Goal: Task Accomplishment & Management: Manage account settings

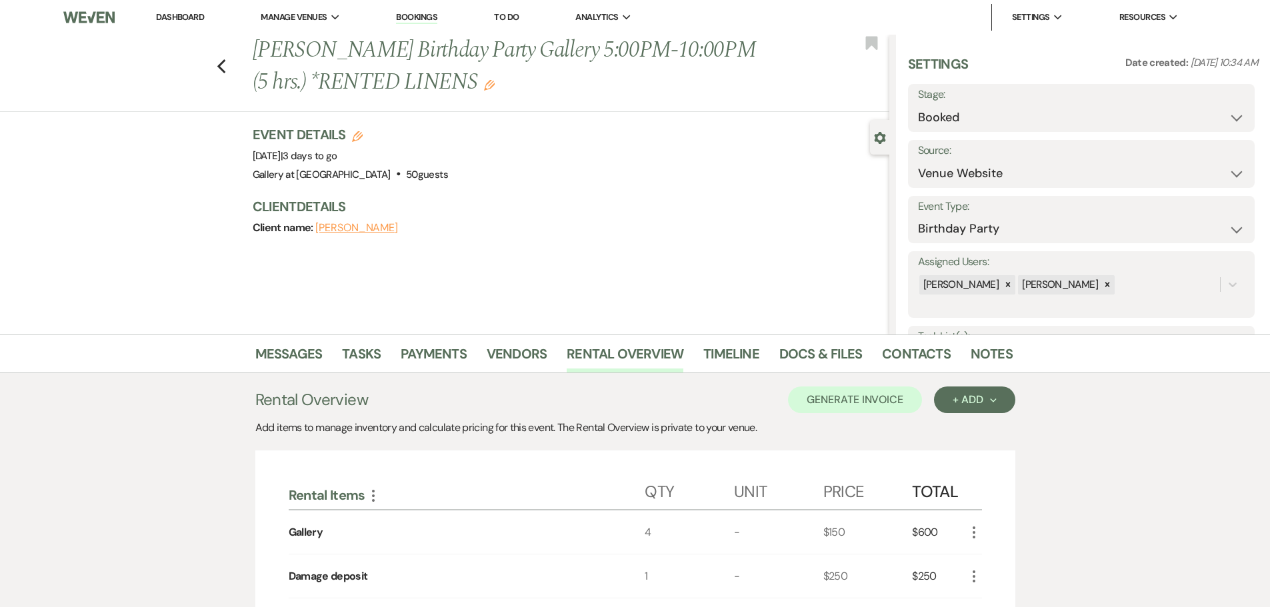
select select "5"
select select "4"
click at [225, 68] on use "button" at bounding box center [221, 66] width 9 height 15
select select "8"
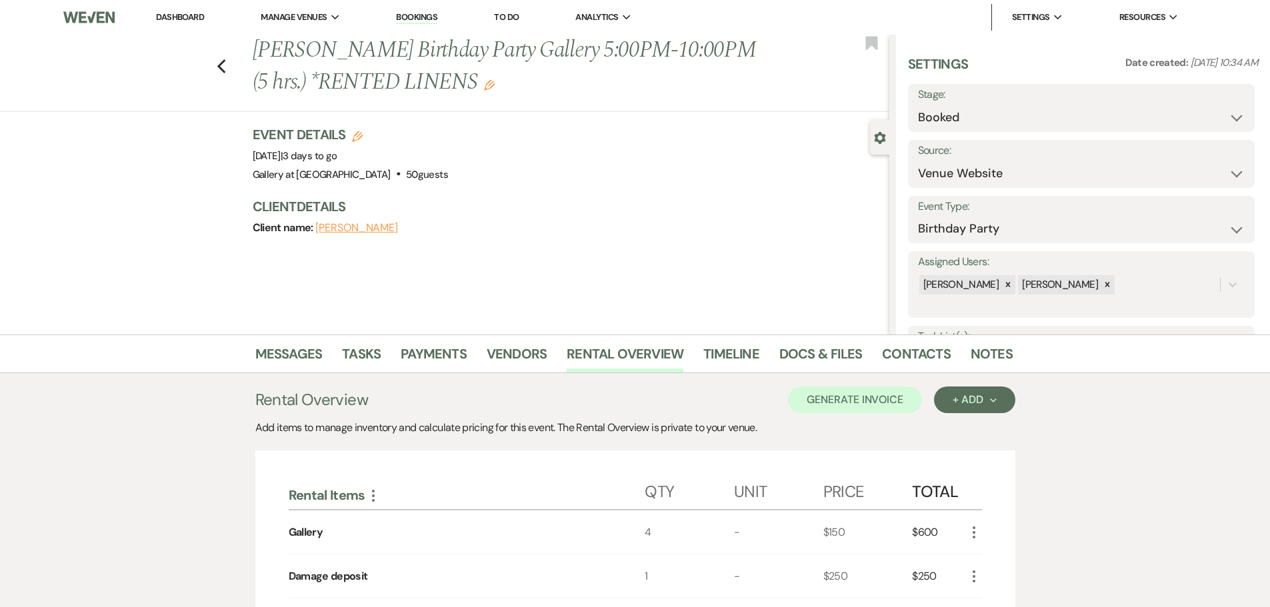
select select "8"
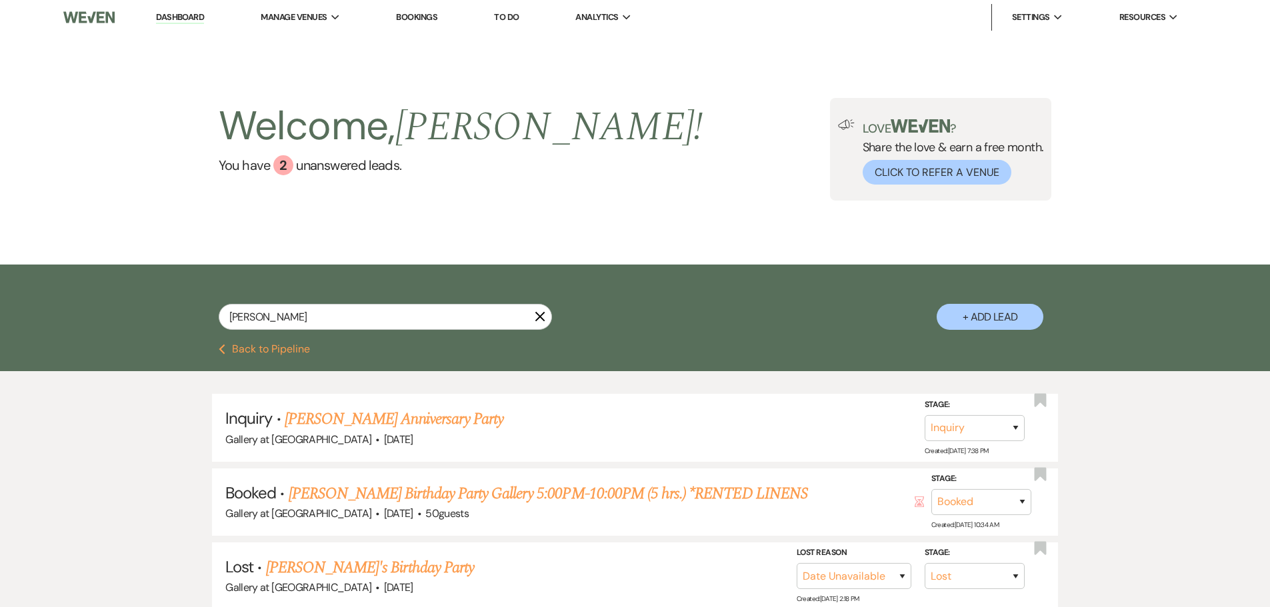
click at [539, 312] on icon "X" at bounding box center [540, 316] width 11 height 11
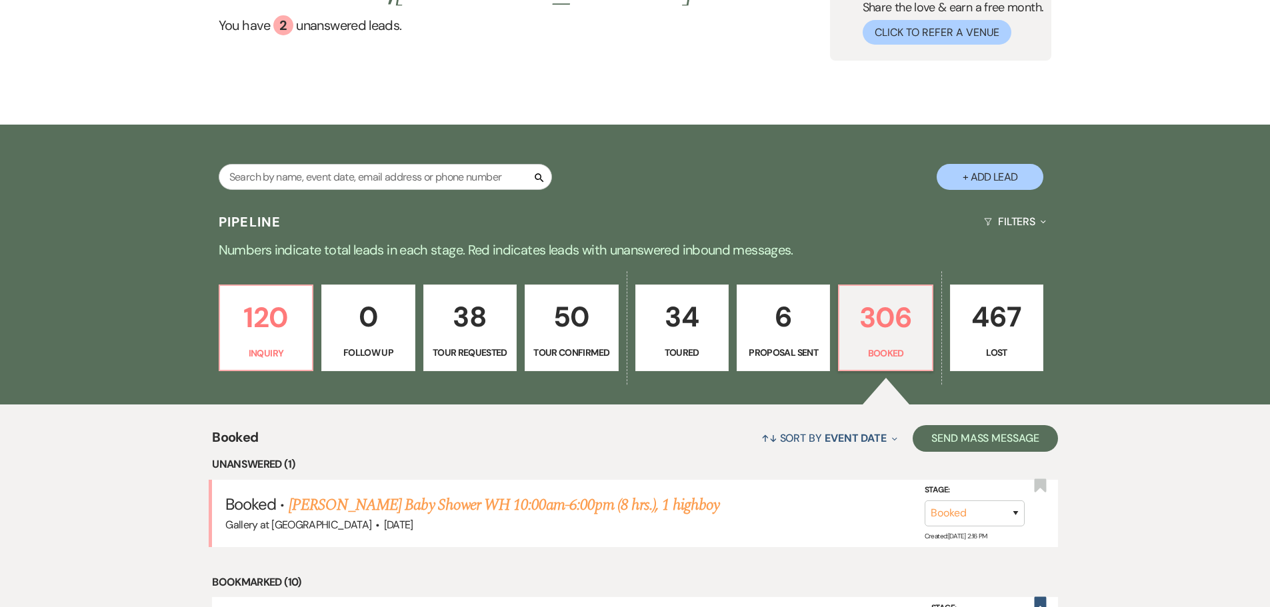
scroll to position [267, 0]
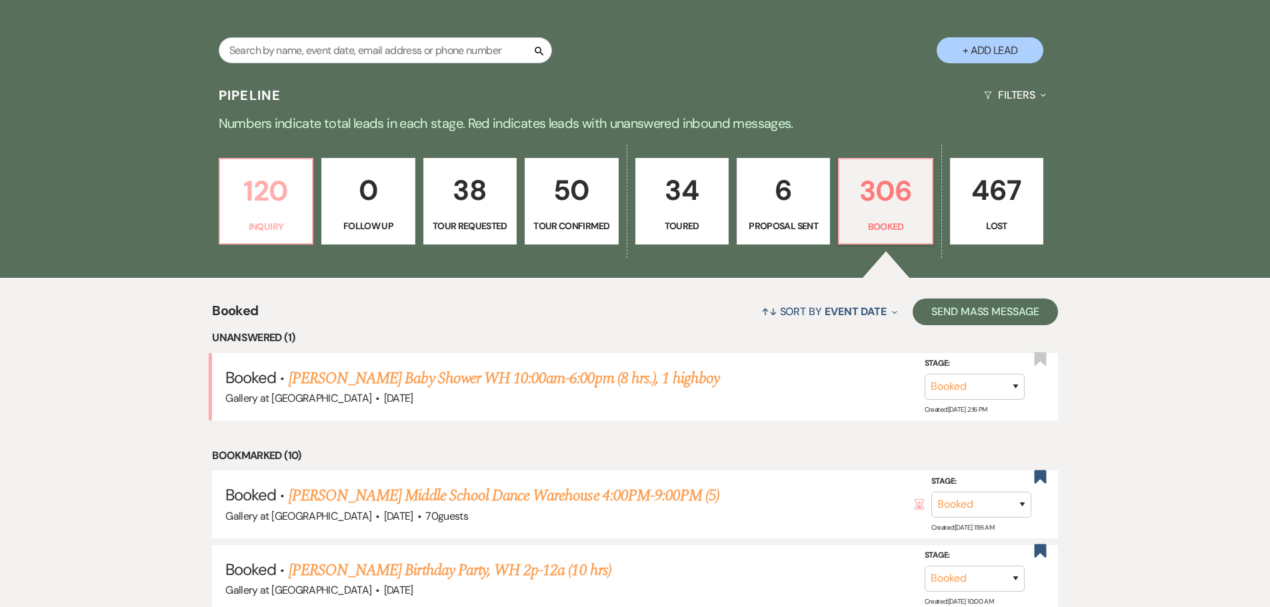
click at [253, 212] on p "120" at bounding box center [266, 191] width 76 height 45
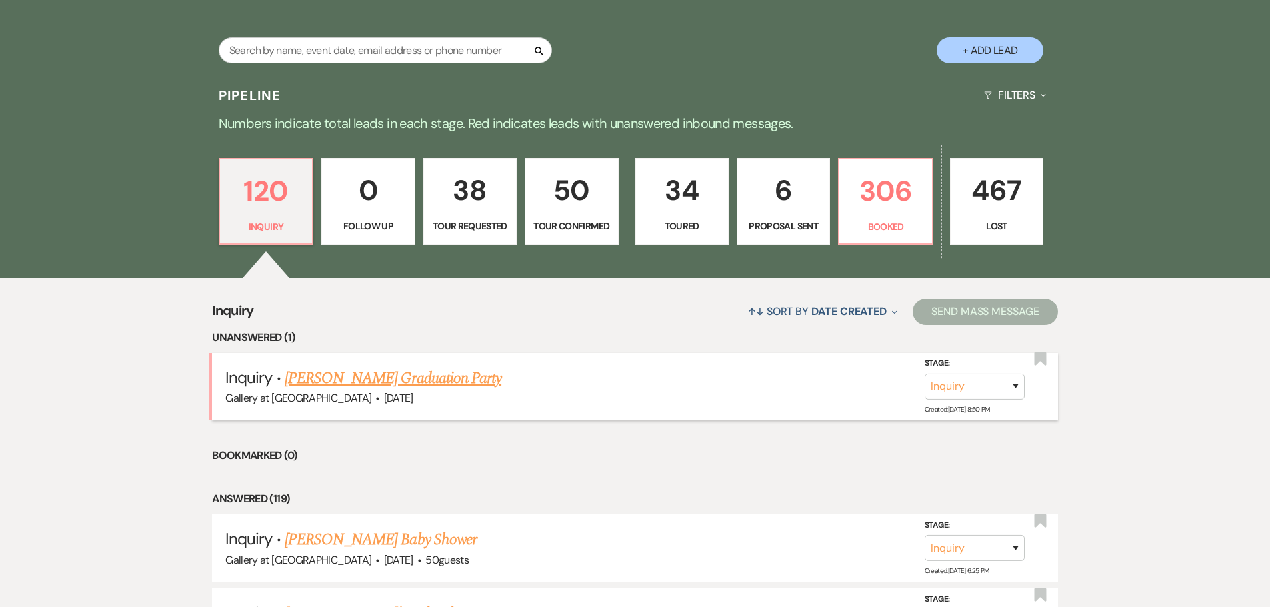
click at [420, 375] on link "[PERSON_NAME] Graduation Party" at bounding box center [393, 379] width 217 height 24
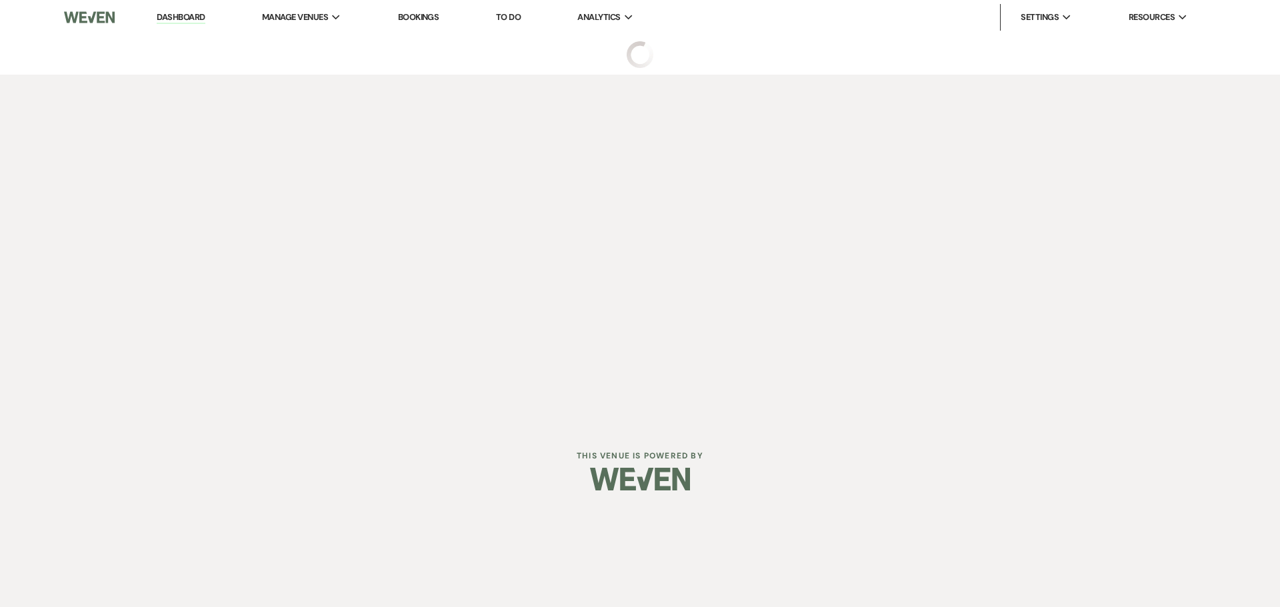
select select "5"
select select "19"
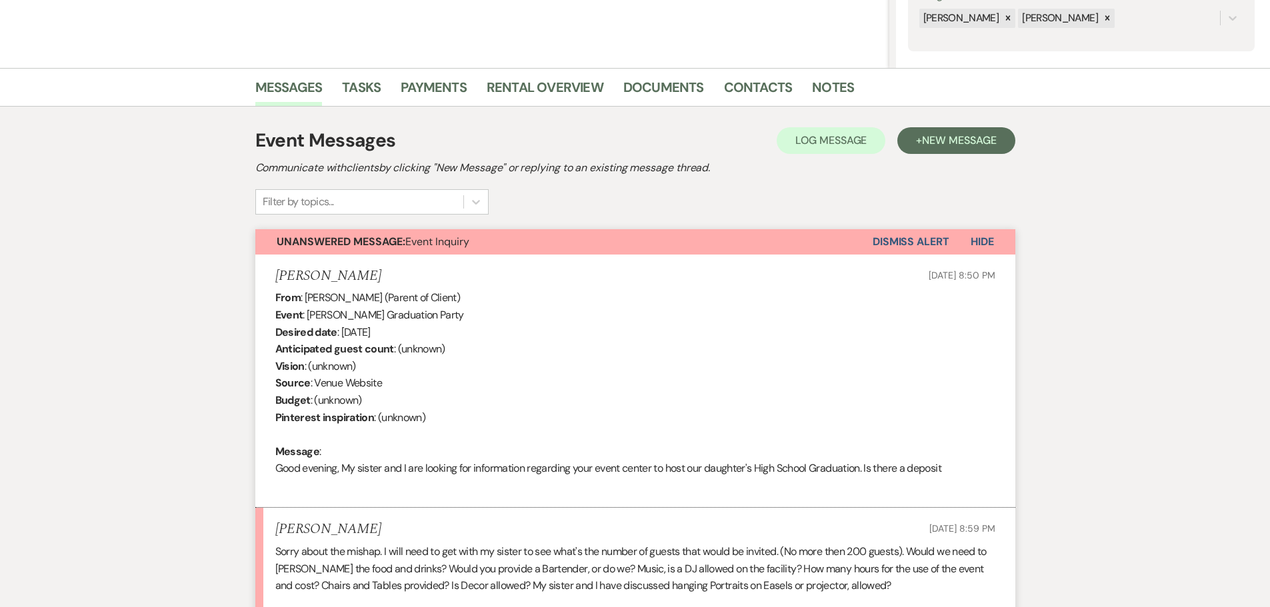
scroll to position [479, 0]
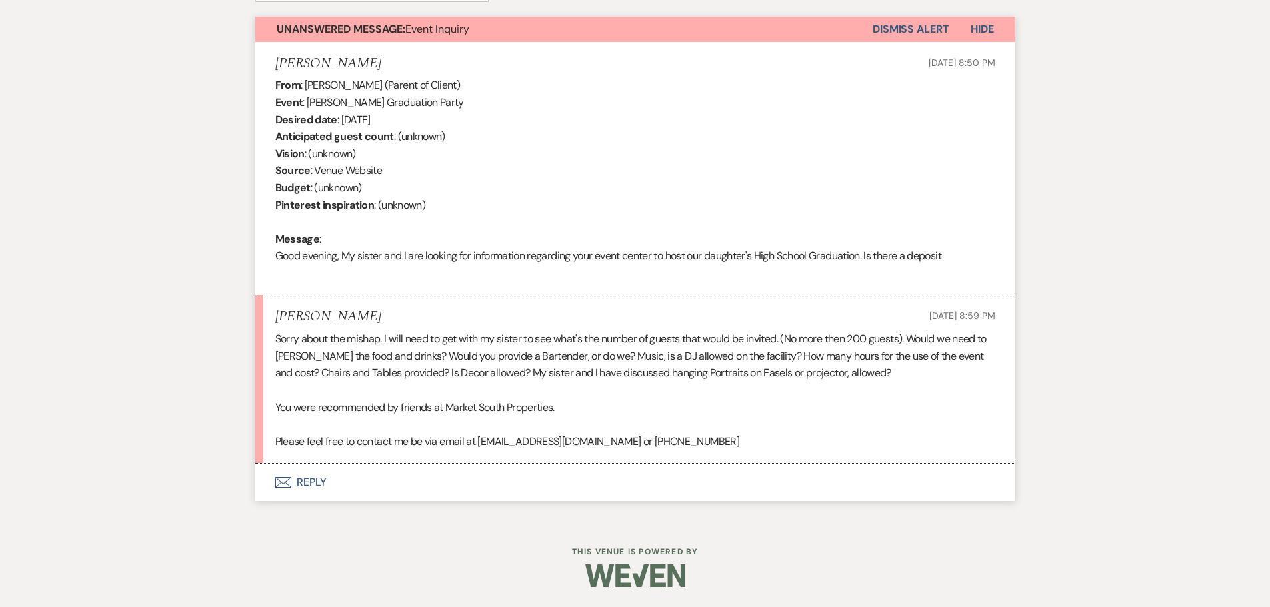
click at [300, 481] on button "Envelope Reply" at bounding box center [635, 482] width 760 height 37
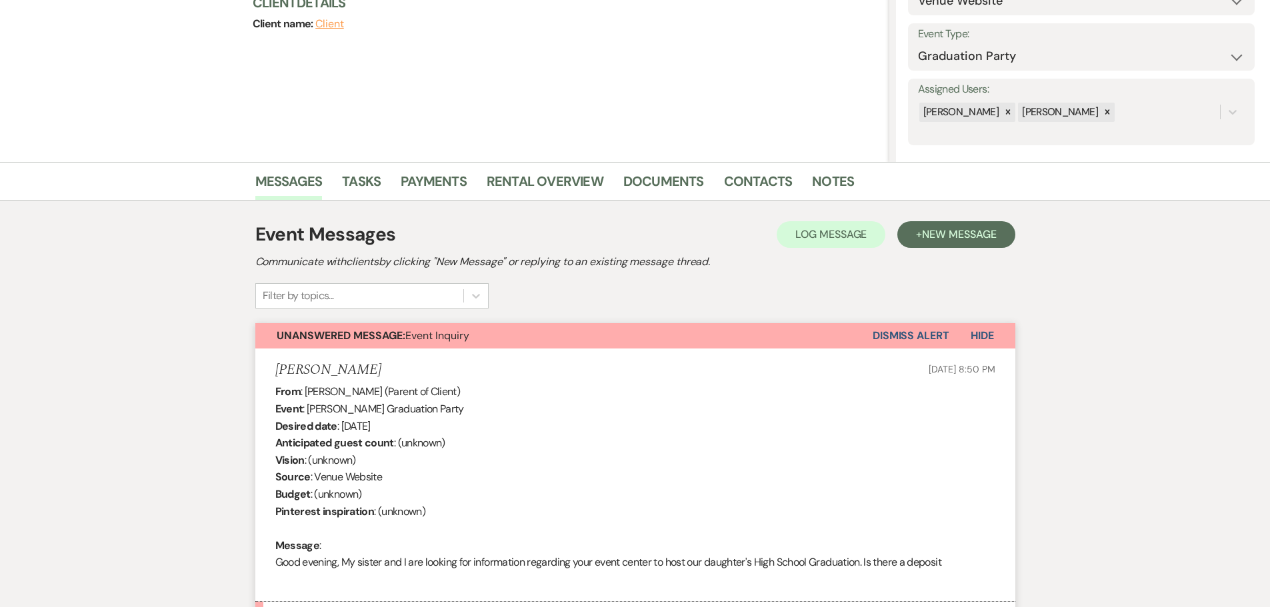
scroll to position [0, 0]
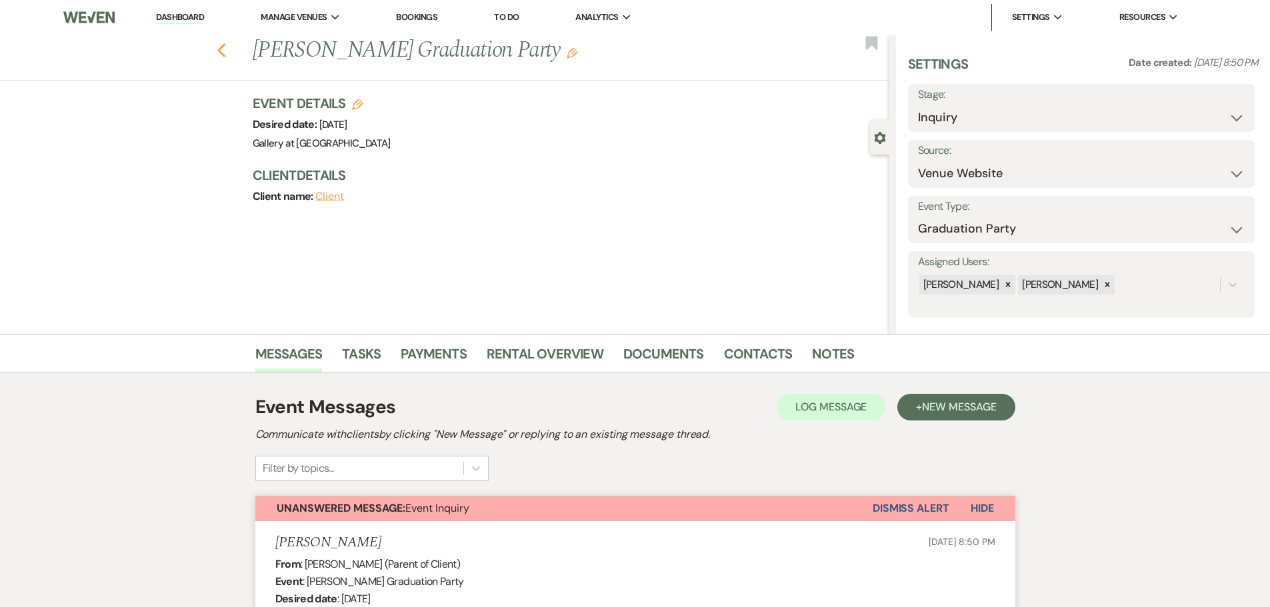
click at [224, 49] on use "button" at bounding box center [221, 50] width 9 height 15
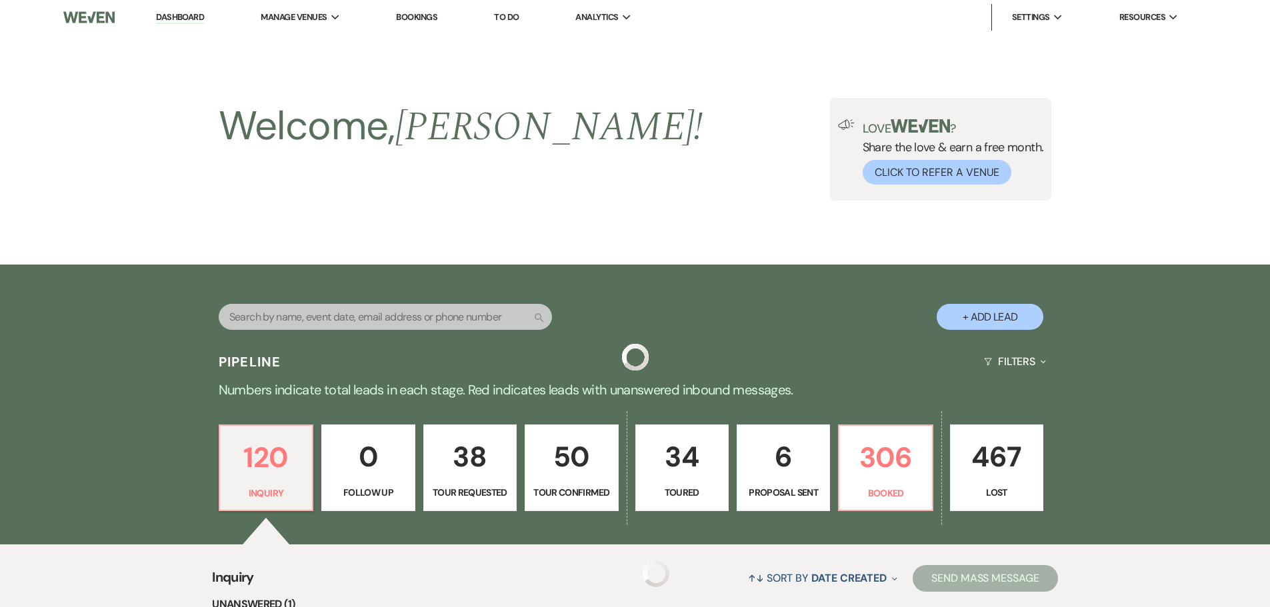
scroll to position [267, 0]
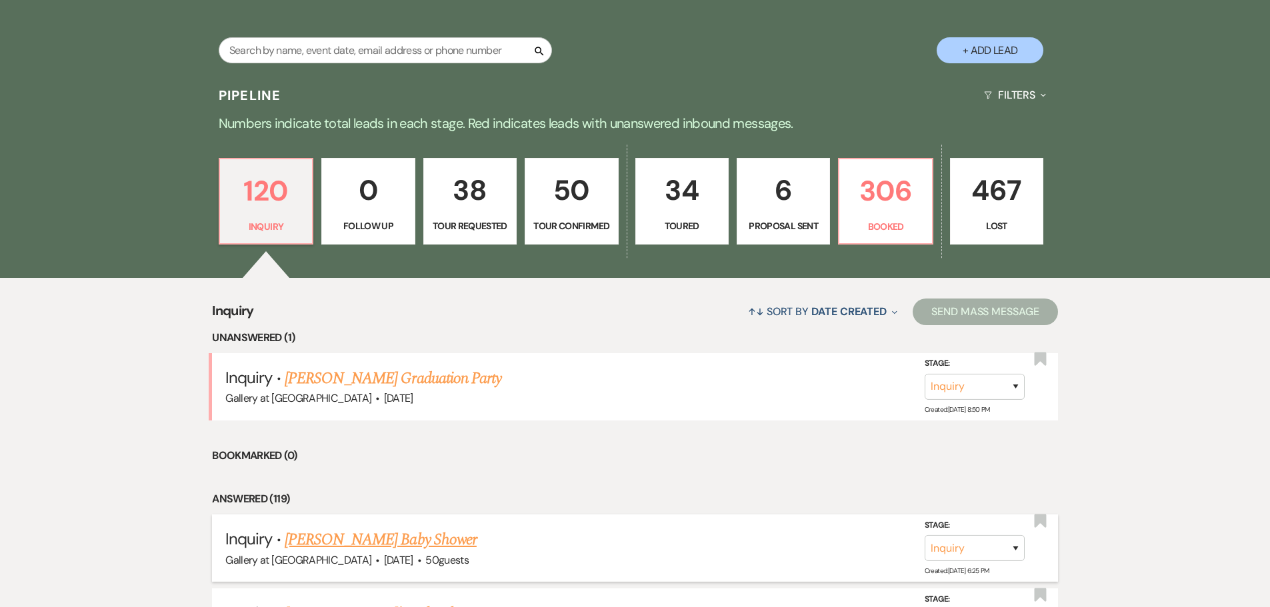
click at [379, 534] on link "[PERSON_NAME] Baby Shower" at bounding box center [381, 540] width 192 height 24
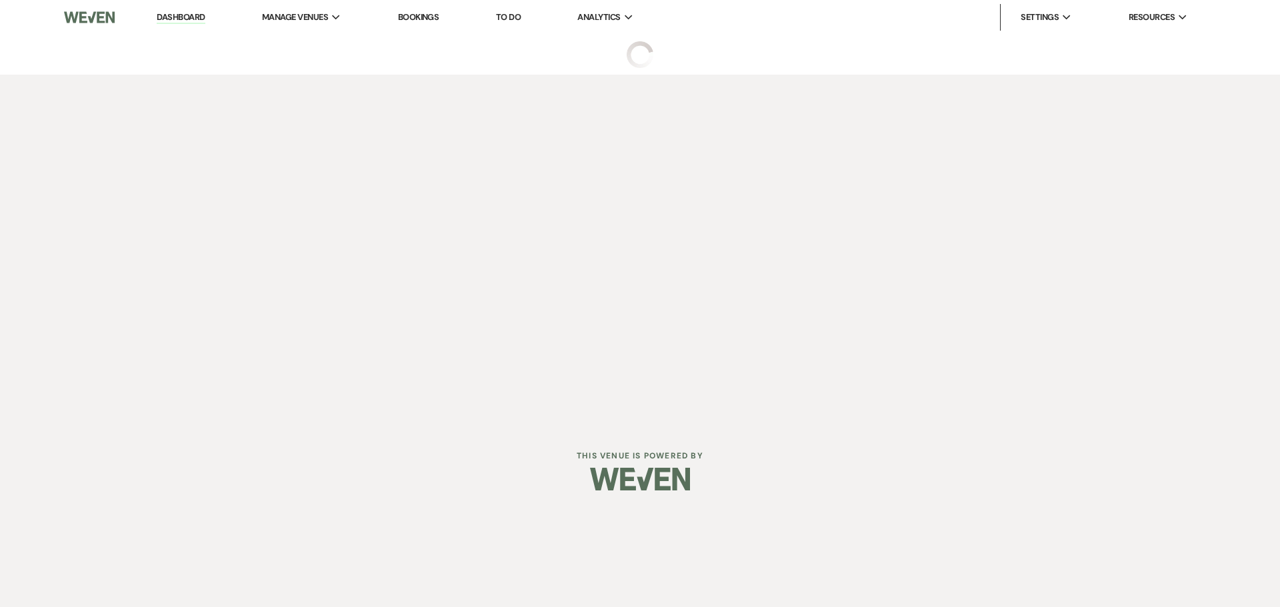
select select "5"
select select "3"
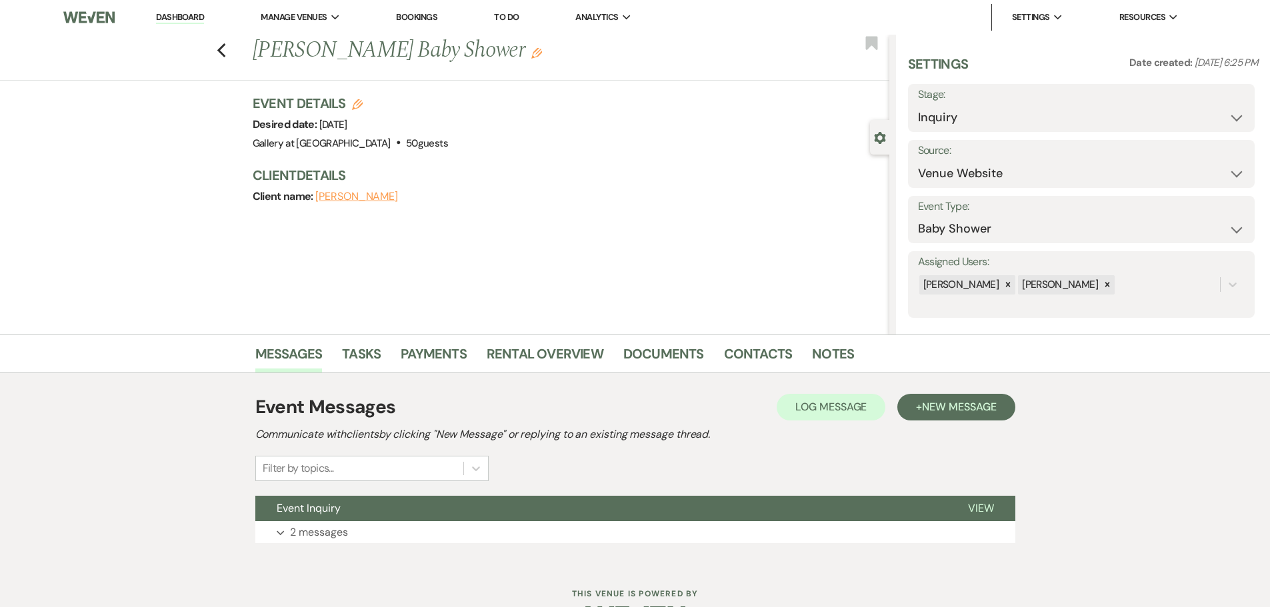
scroll to position [42, 0]
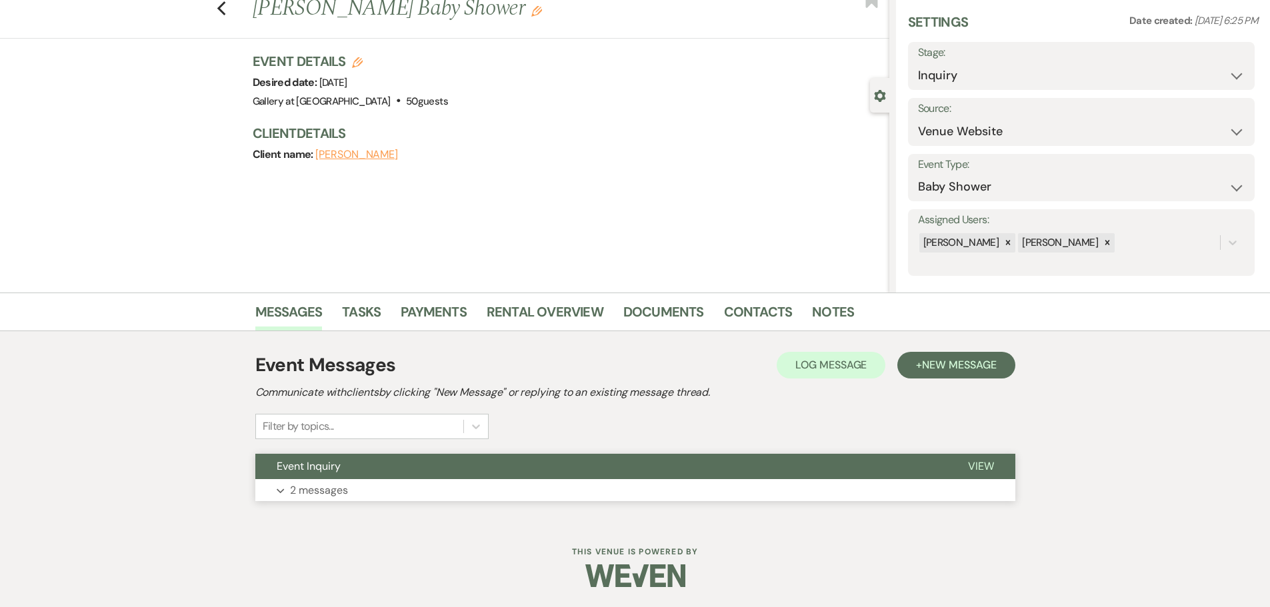
click at [413, 465] on button "Event Inquiry" at bounding box center [600, 466] width 691 height 25
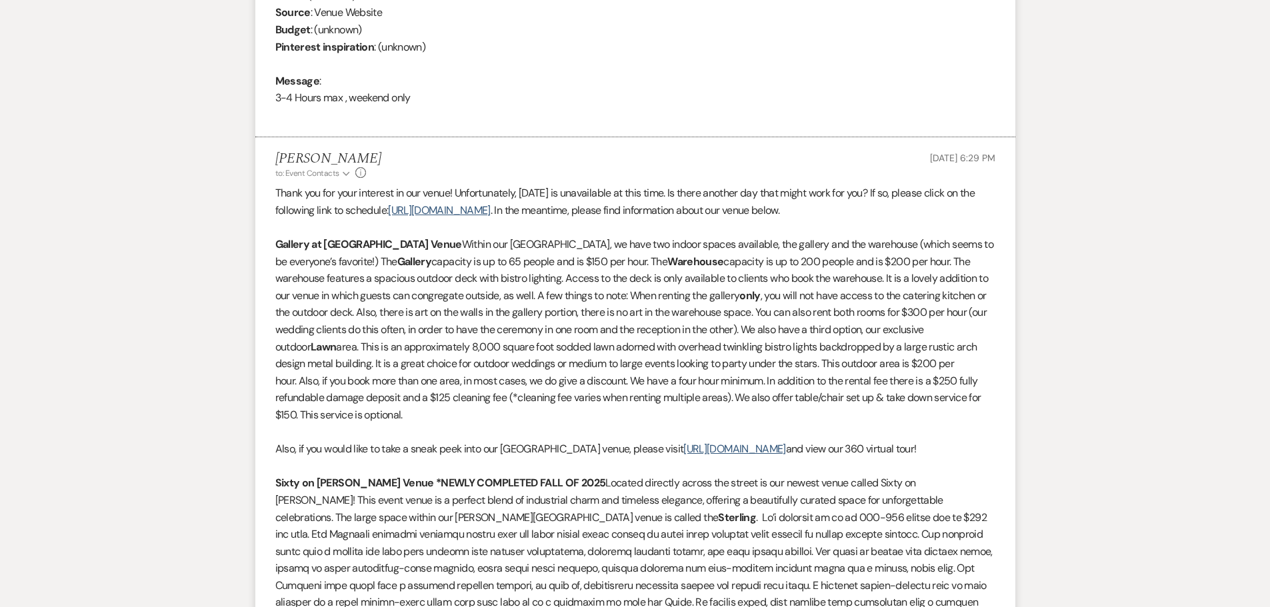
scroll to position [775, 0]
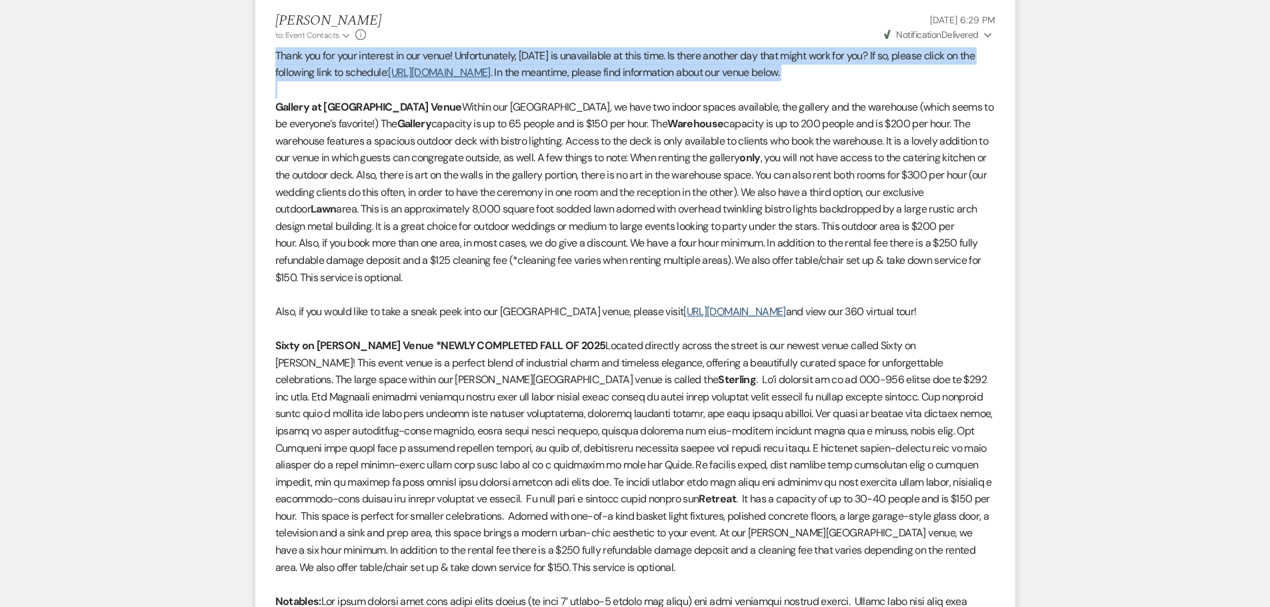
drag, startPoint x: 275, startPoint y: 55, endPoint x: 487, endPoint y: 89, distance: 214.7
click at [487, 89] on div "Thank you for your interest in our venue! Unfortunately, [DATE] is unavailable …" at bounding box center [635, 396] width 720 height 699
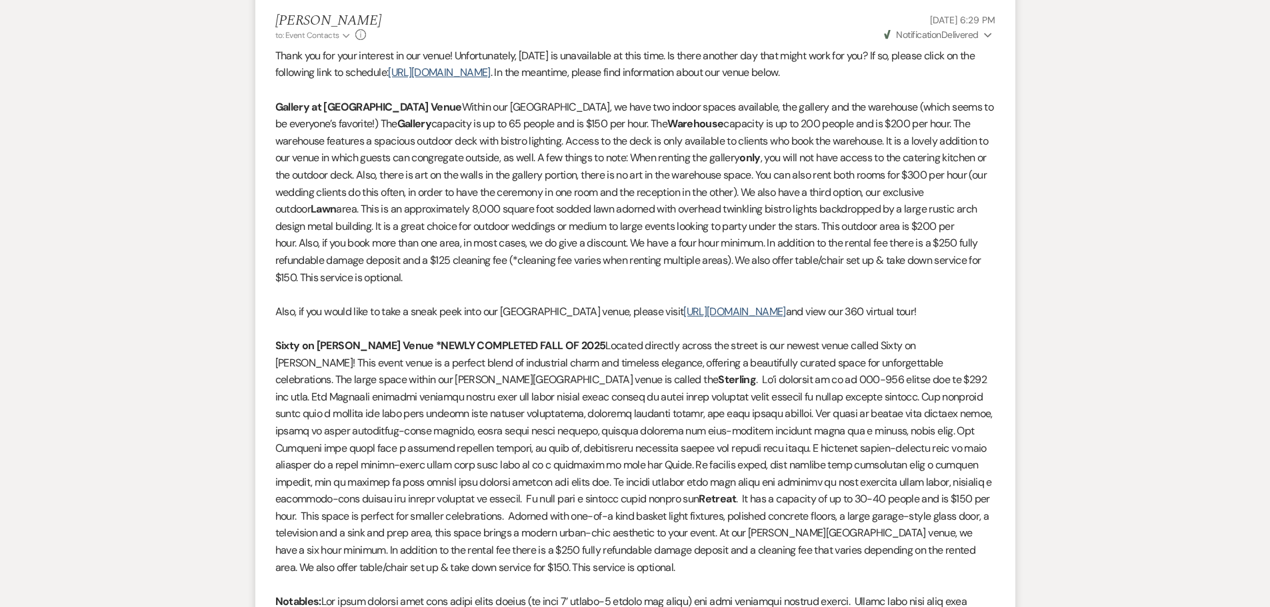
click at [481, 137] on span "capacity is up to 200 people and is $200 per hour. The warehouse features a spa…" at bounding box center [631, 141] width 713 height 48
click at [273, 106] on li "[PERSON_NAME] to: Event Contacts Expand Info [DATE] 6:29 PM Weven Check Notific…" at bounding box center [635, 379] width 760 height 761
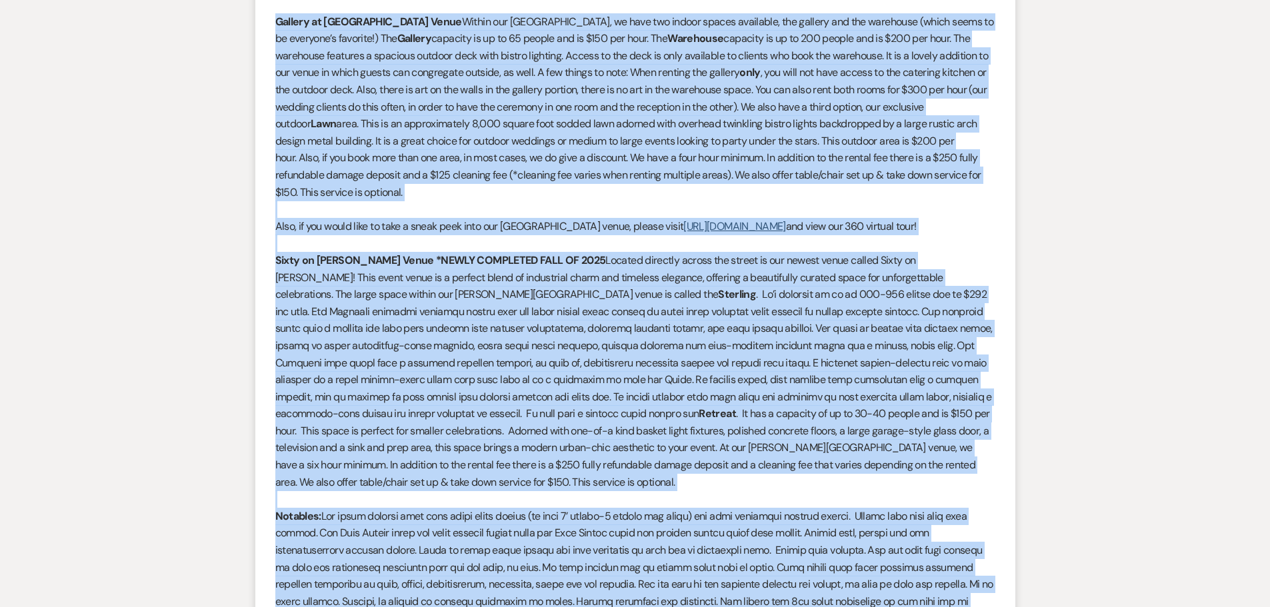
scroll to position [1072, 0]
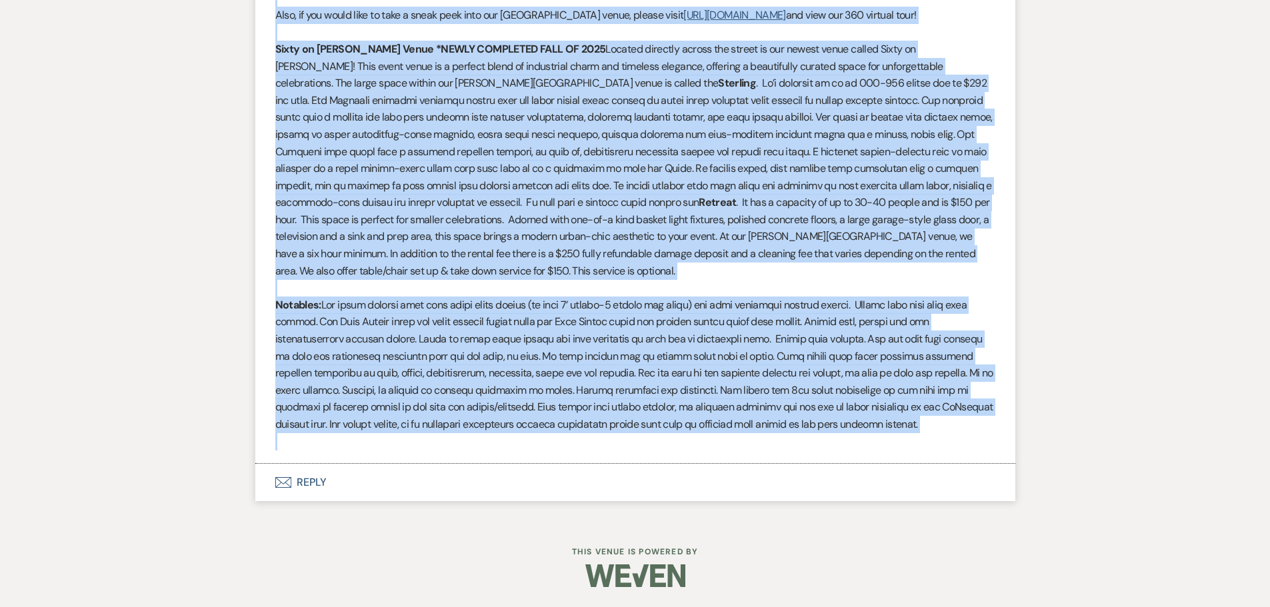
drag, startPoint x: 275, startPoint y: 106, endPoint x: 1031, endPoint y: 437, distance: 825.5
copy div "Loremip do Sita Consec Adipi Elitse doe Temp Incidi utlab, et dolo mag aliqua e…"
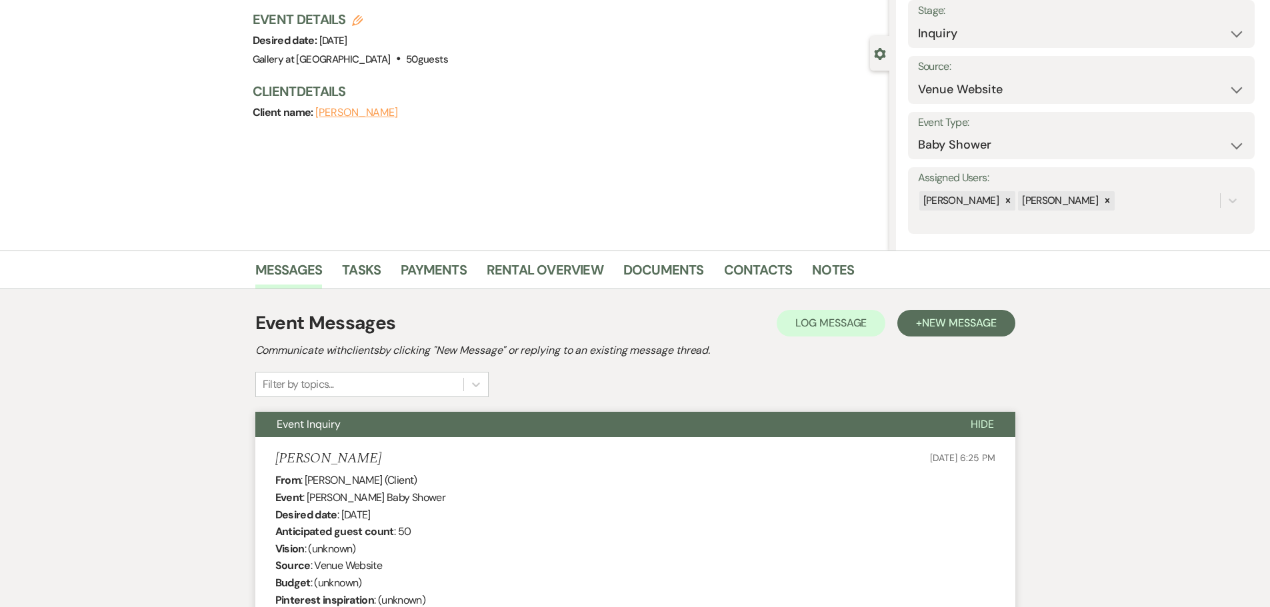
scroll to position [0, 0]
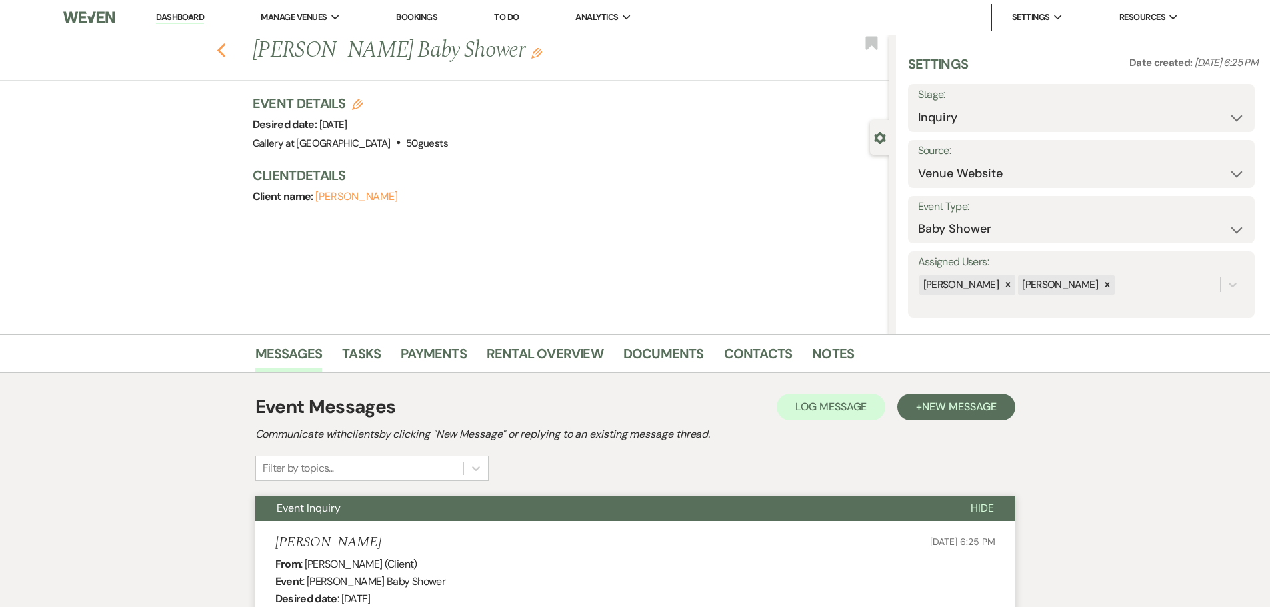
click at [225, 47] on icon "Previous" at bounding box center [222, 51] width 10 height 16
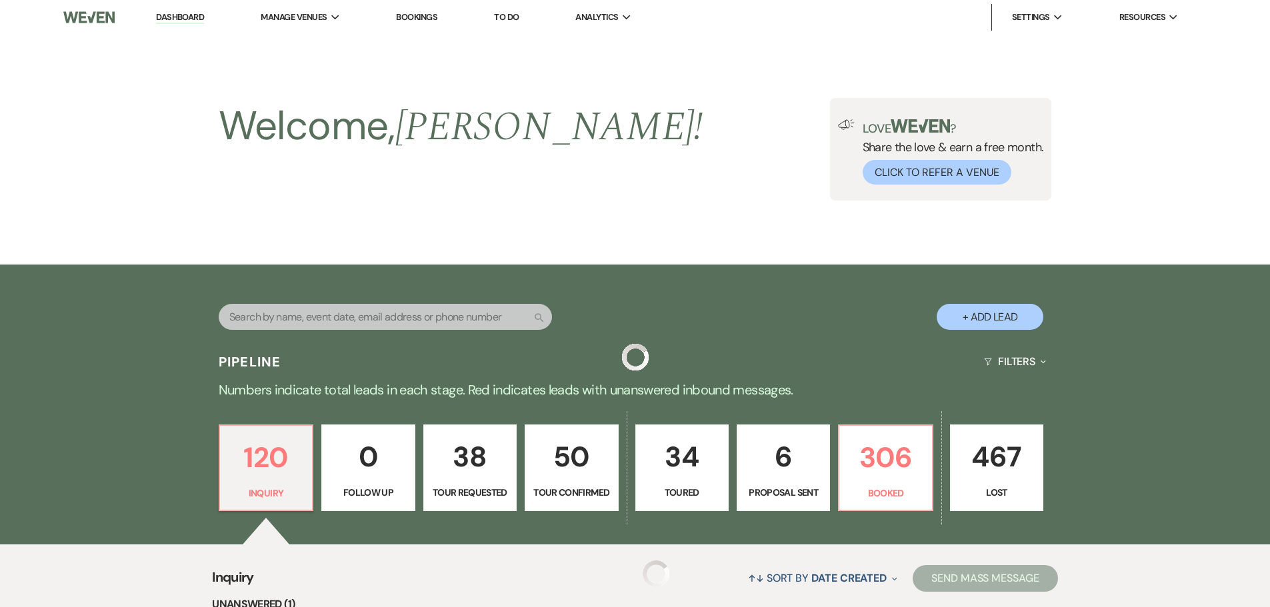
scroll to position [267, 0]
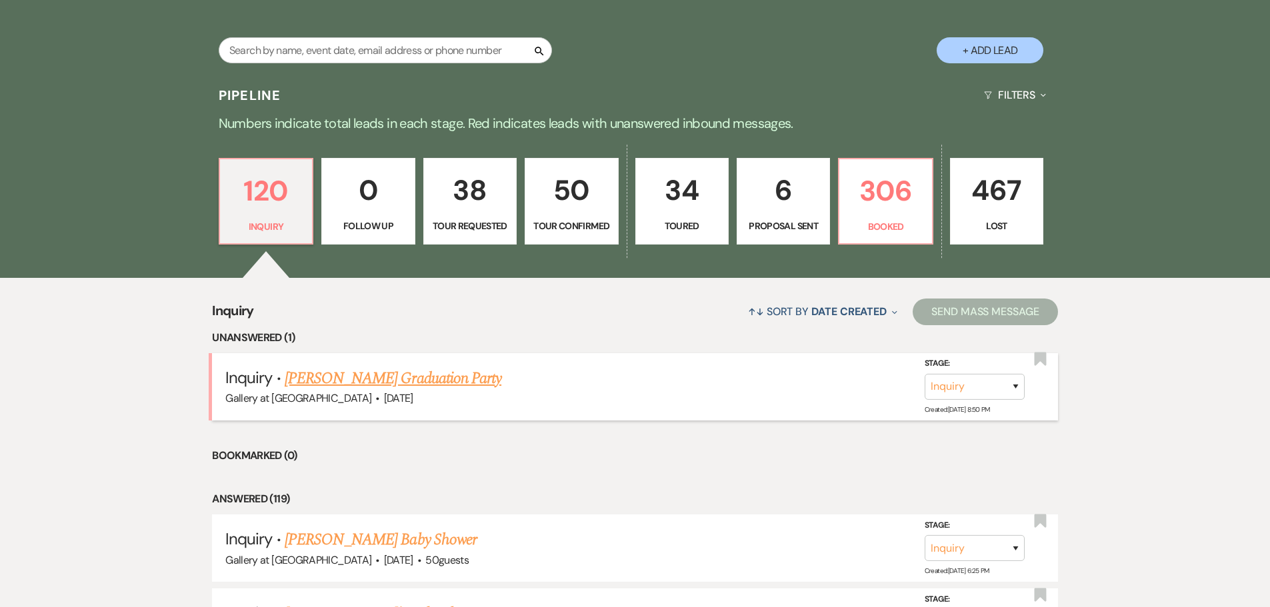
click at [331, 376] on link "[PERSON_NAME] Graduation Party" at bounding box center [393, 379] width 217 height 24
select select "5"
select select "19"
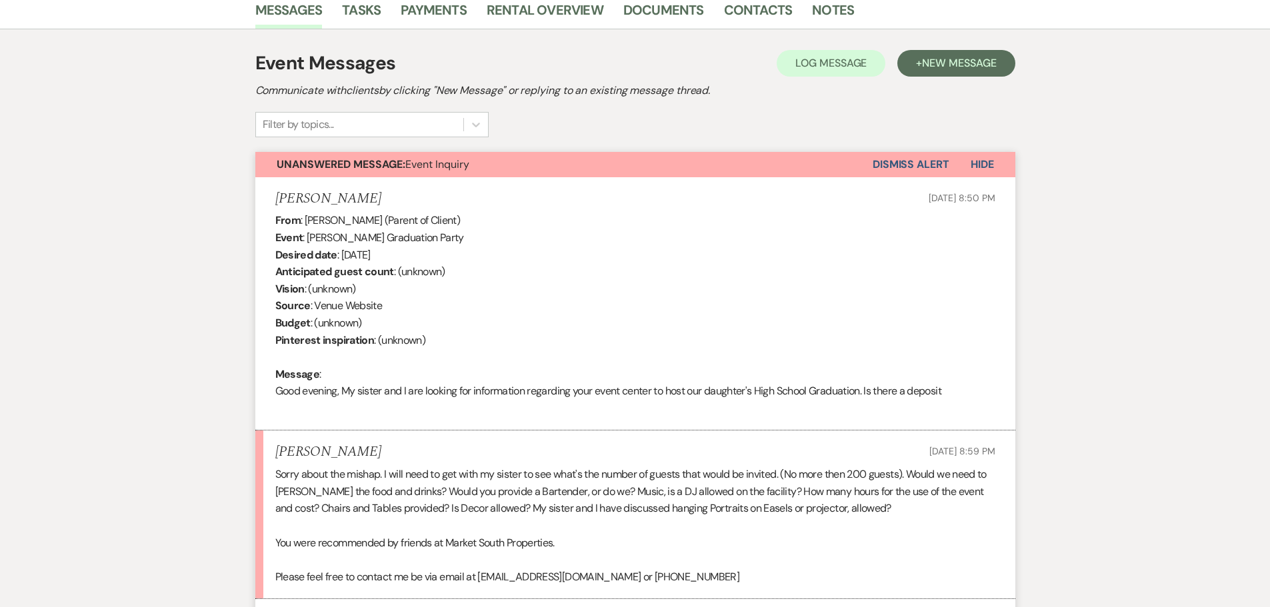
scroll to position [479, 0]
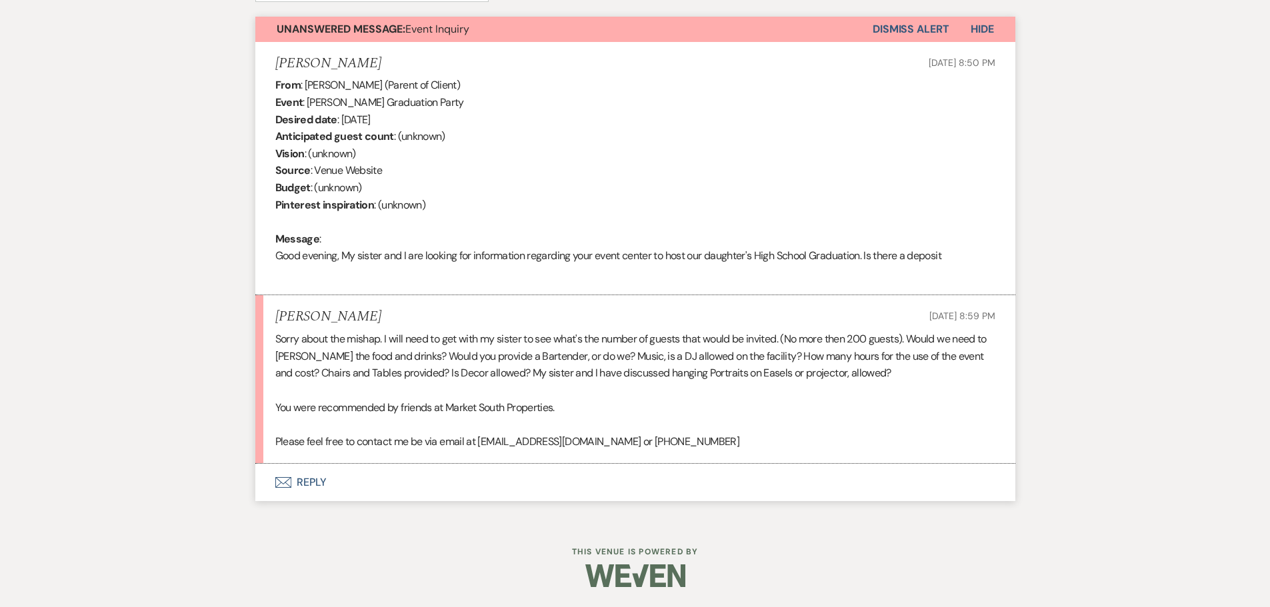
click at [310, 479] on button "Envelope Reply" at bounding box center [635, 482] width 760 height 37
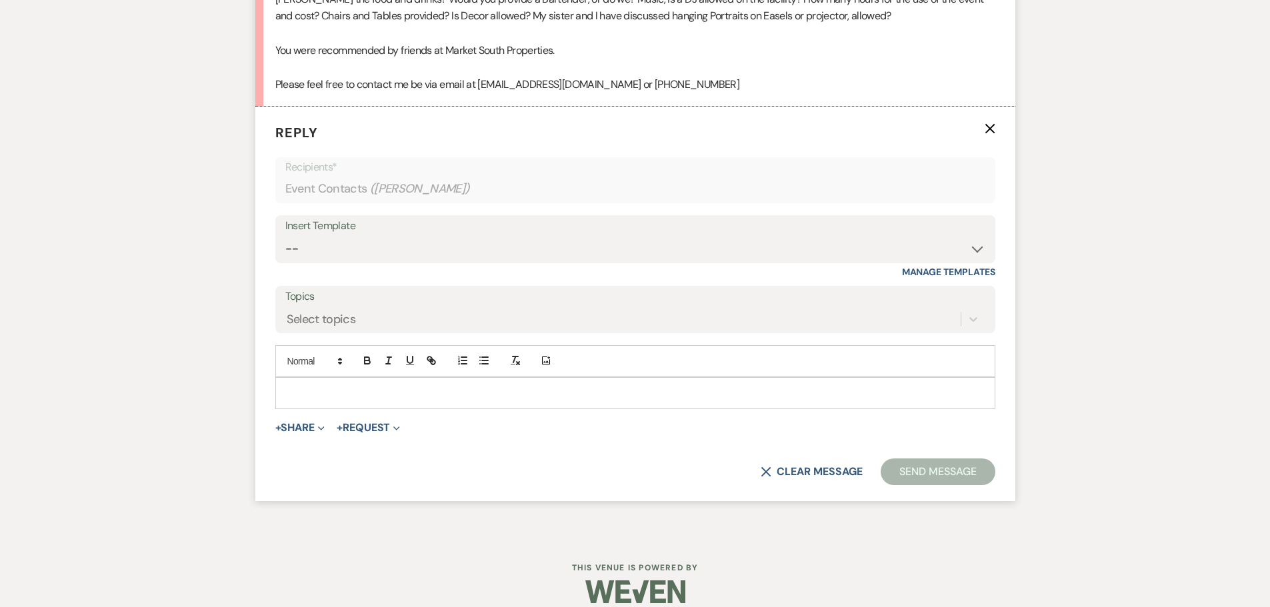
scroll to position [837, 0]
click at [335, 243] on select "-- Initial Inquiry Response-DATE IS AVAILABLE Initial Inquiry Response-DATE NOT…" at bounding box center [635, 248] width 700 height 26
select select "2561"
click at [285, 235] on select "-- Initial Inquiry Response-DATE IS AVAILABLE Initial Inquiry Response-DATE NOT…" at bounding box center [635, 248] width 700 height 26
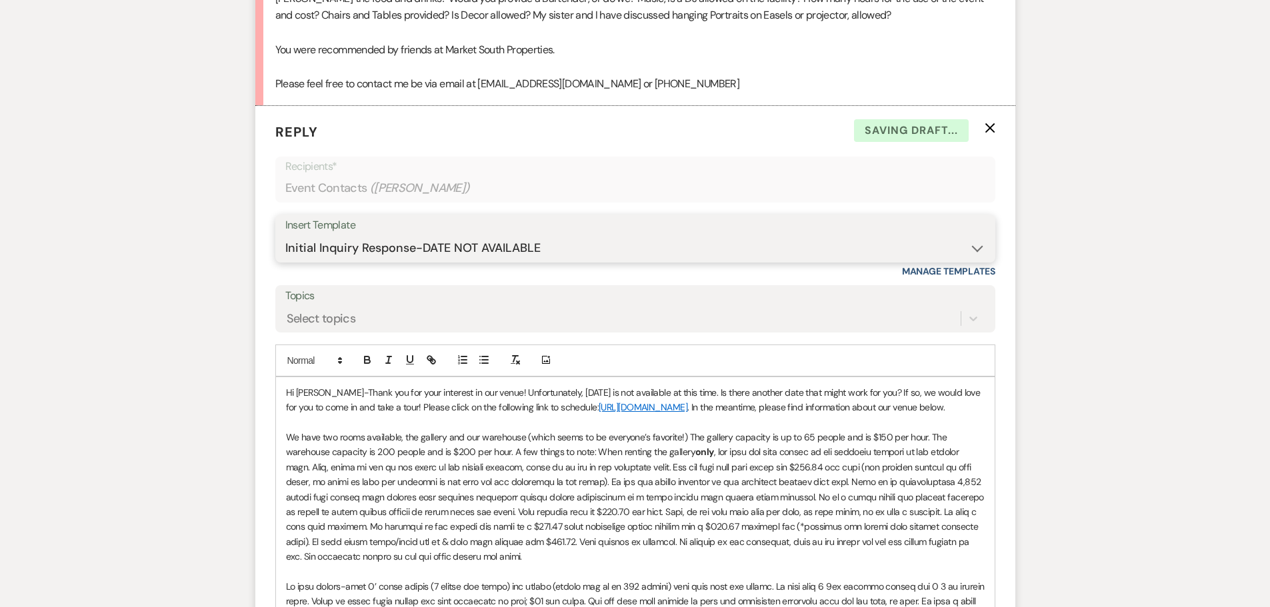
scroll to position [904, 0]
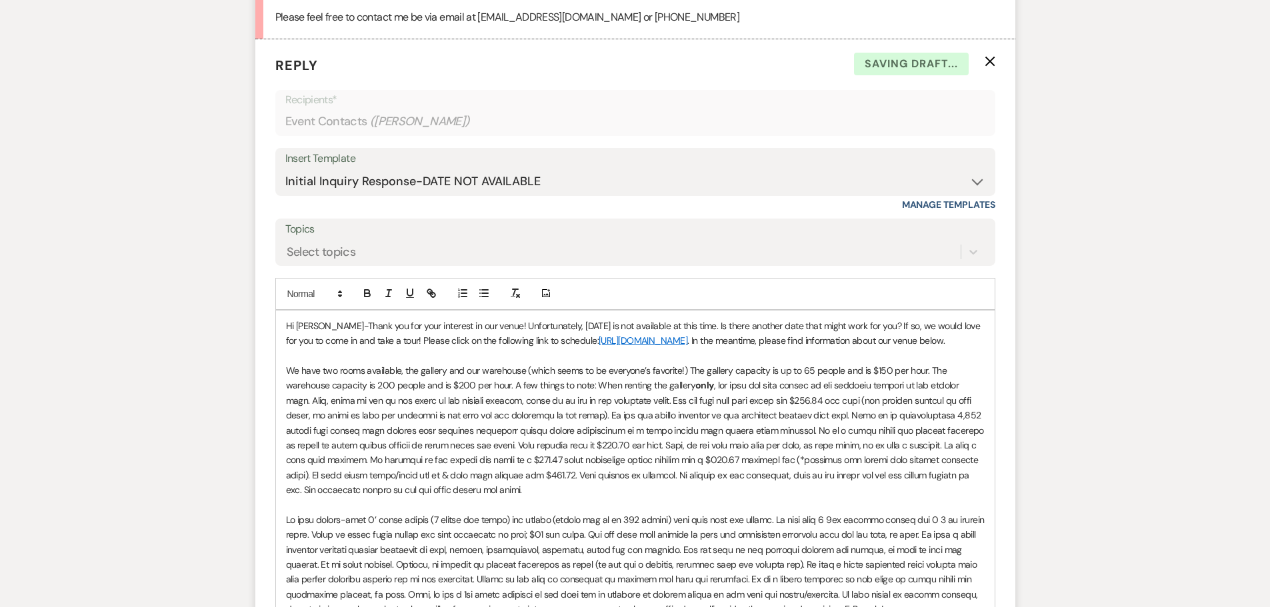
click at [533, 329] on p "Hi [PERSON_NAME]-Thank you for your interest in our venue! Unfortunately, [DATE…" at bounding box center [635, 334] width 699 height 30
click at [646, 323] on p "Hi [PERSON_NAME]-Thank you for your interest in our venue! Unfortunately, [DATE…" at bounding box center [635, 334] width 699 height 30
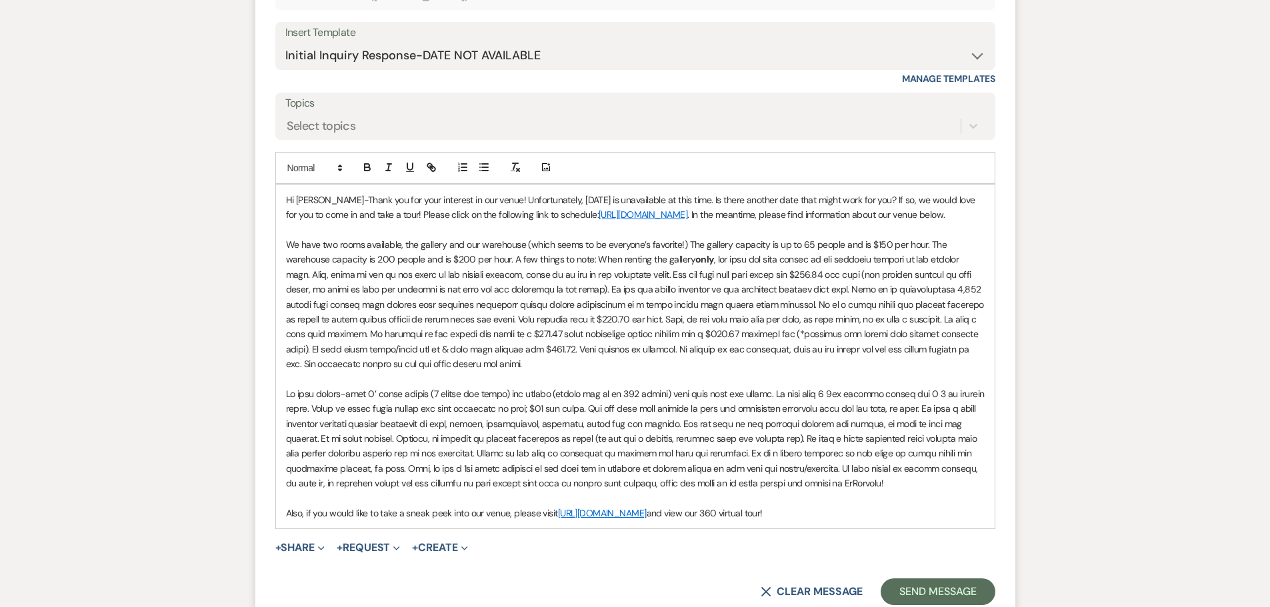
scroll to position [1181, 0]
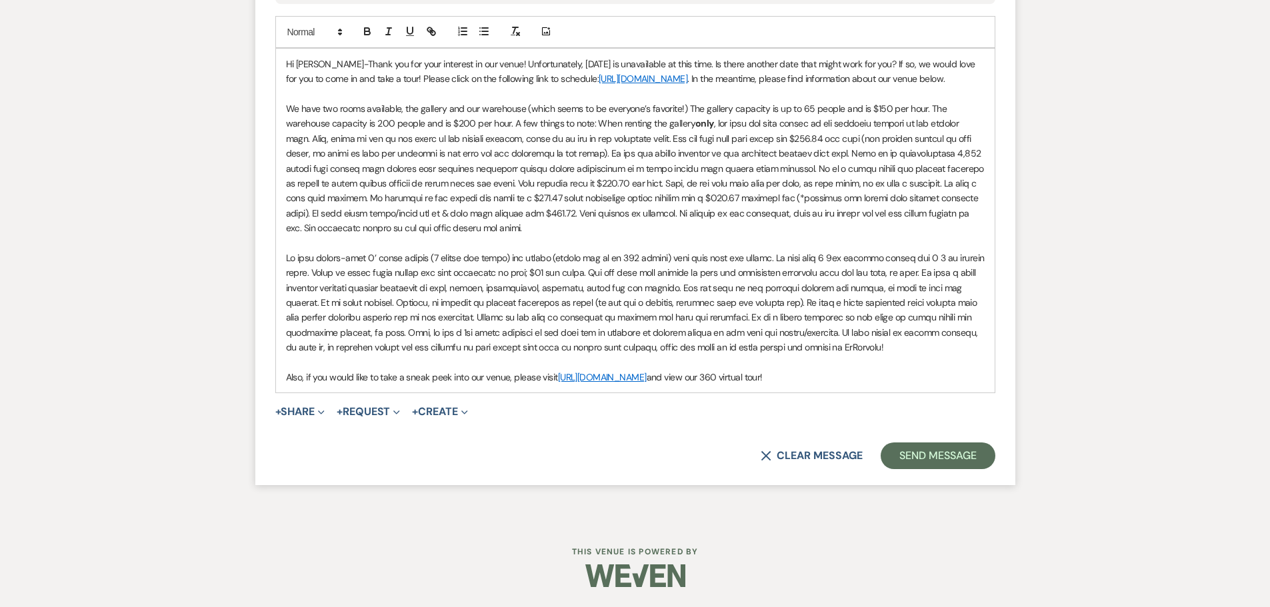
drag, startPoint x: 286, startPoint y: 385, endPoint x: 913, endPoint y: 639, distance: 676.0
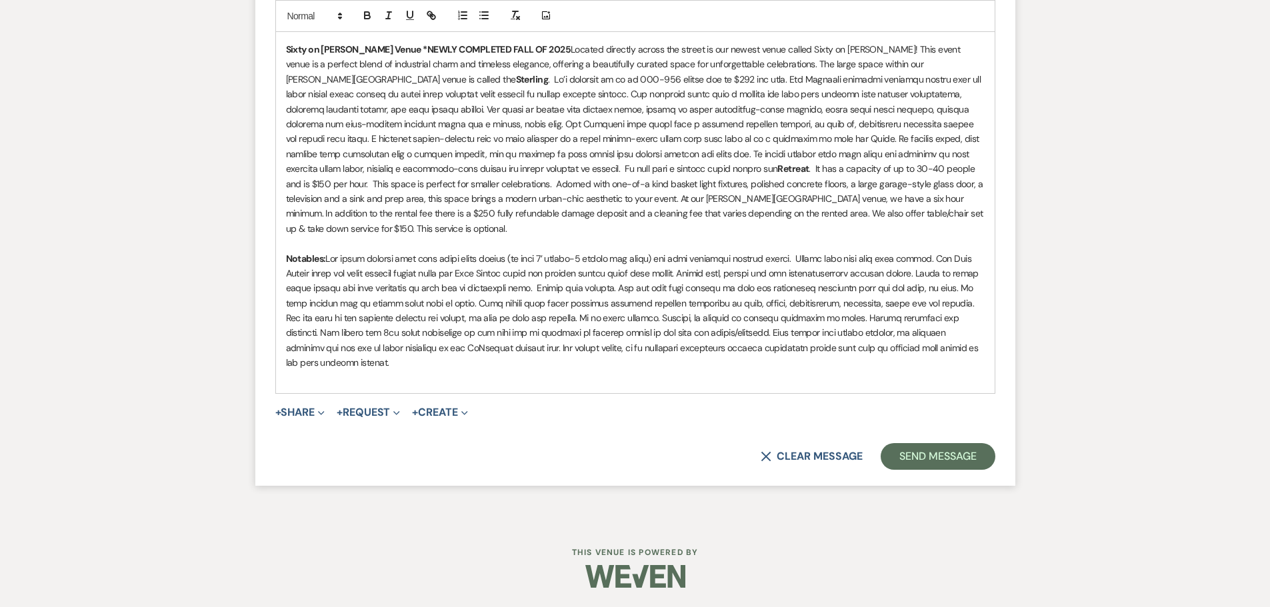
scroll to position [1420, 0]
click at [933, 455] on button "Send Message" at bounding box center [938, 456] width 114 height 27
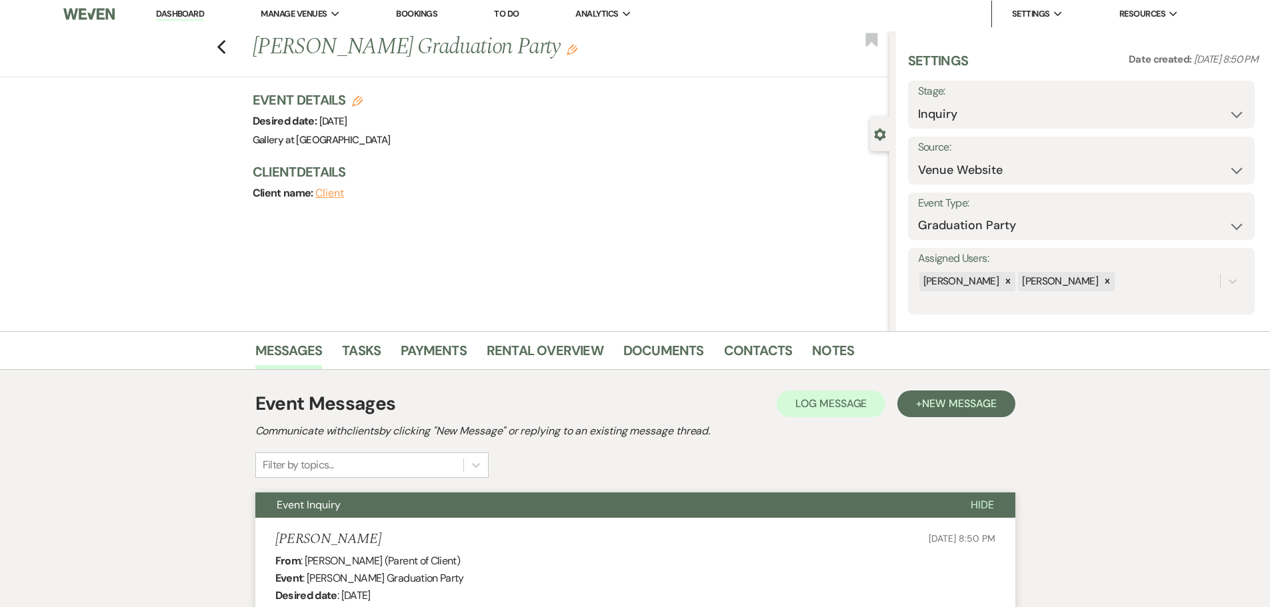
scroll to position [0, 0]
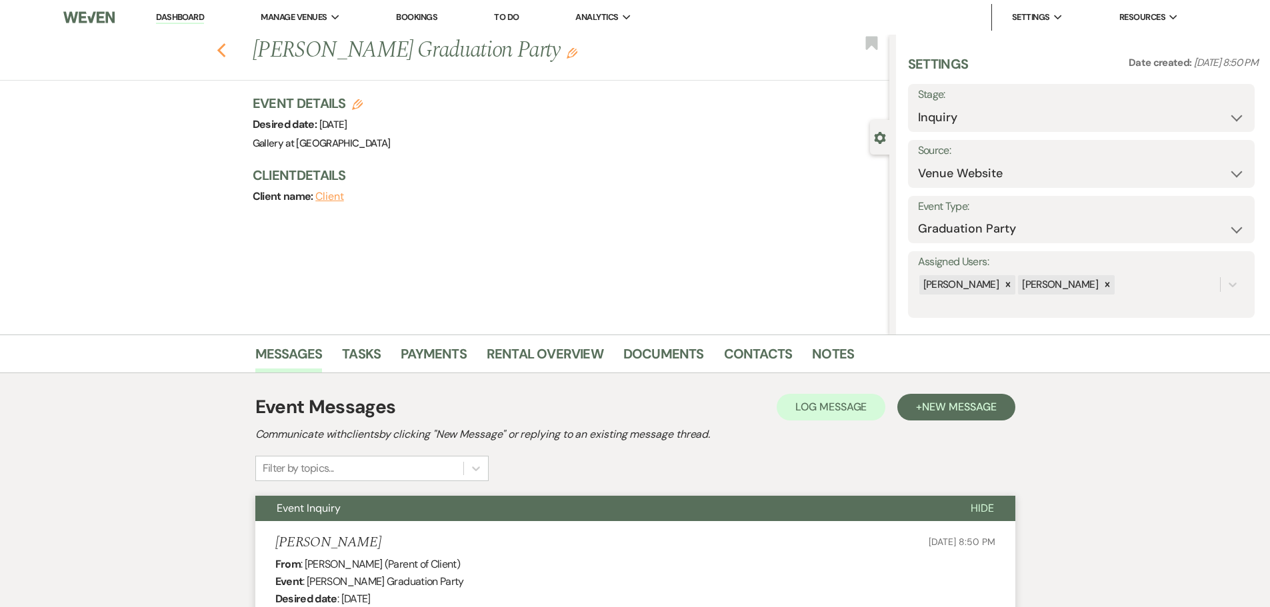
click at [225, 53] on use "button" at bounding box center [221, 50] width 9 height 15
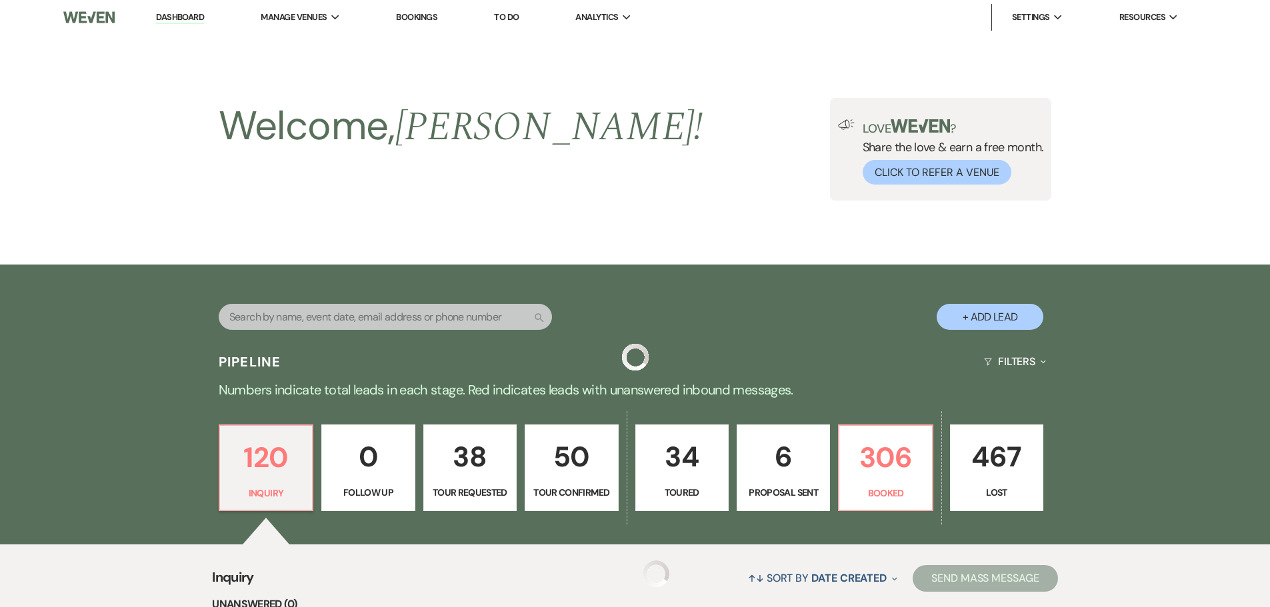
scroll to position [267, 0]
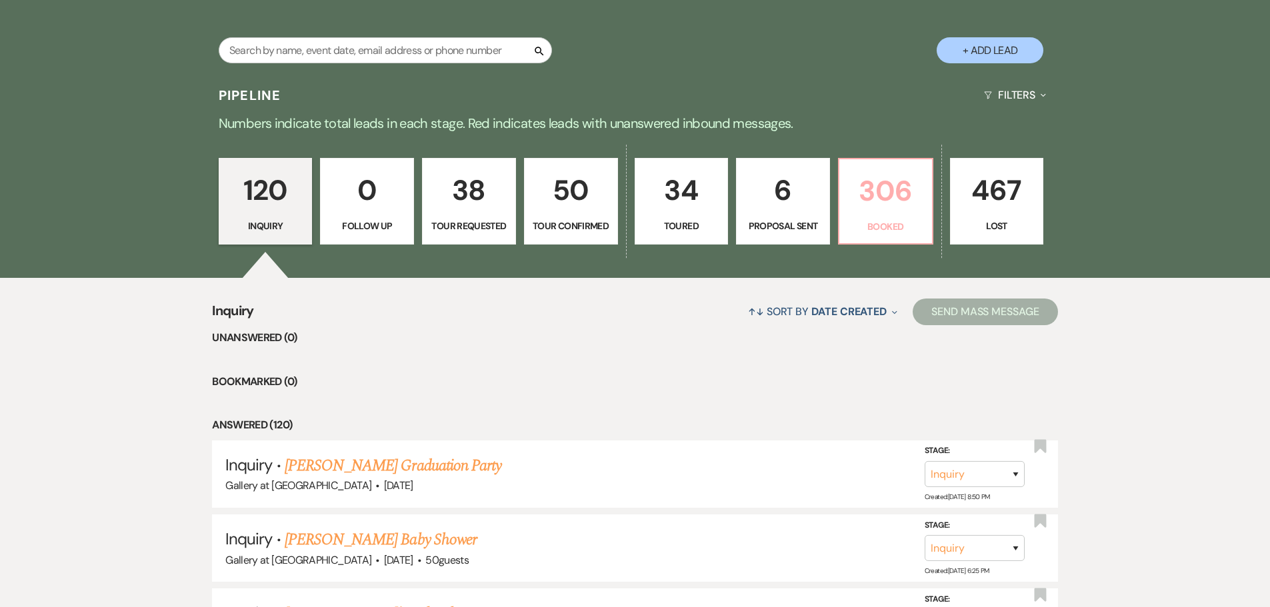
click at [872, 205] on p "306" at bounding box center [885, 191] width 77 height 45
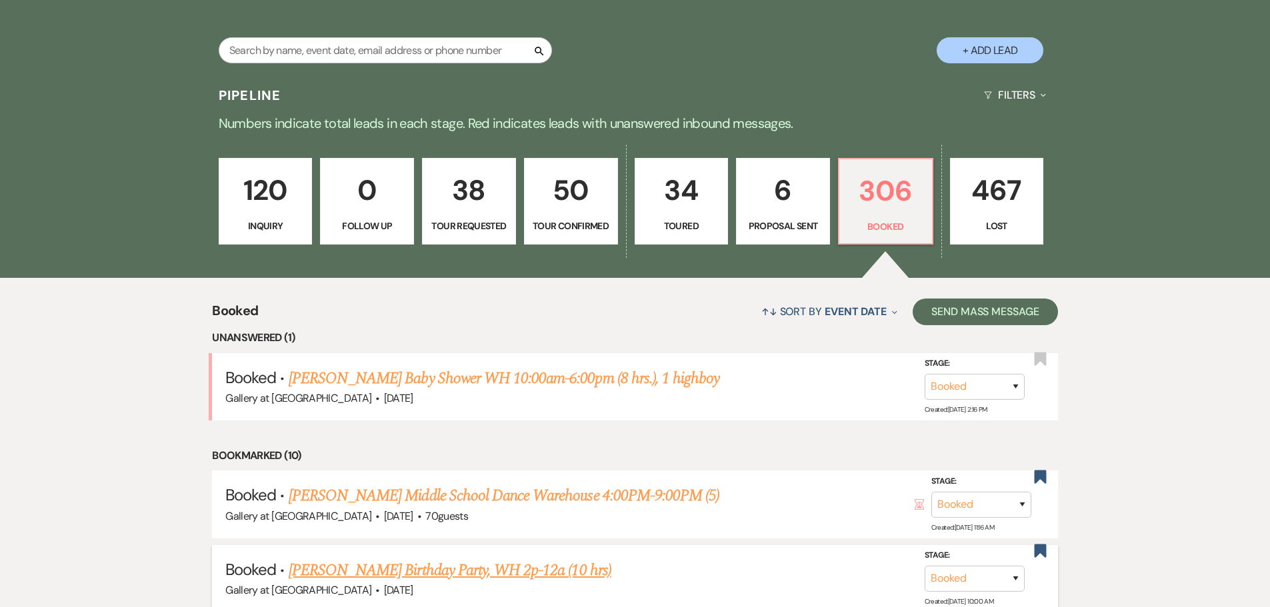
scroll to position [67, 0]
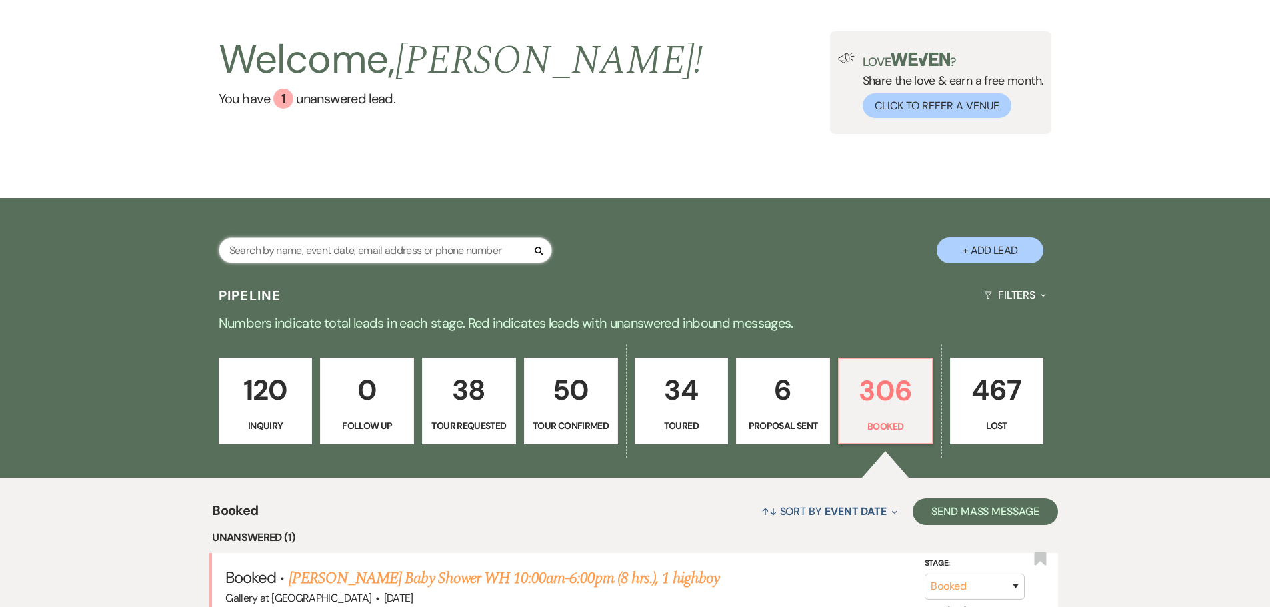
click at [372, 256] on input "text" at bounding box center [385, 250] width 333 height 26
type input "[PERSON_NAME]"
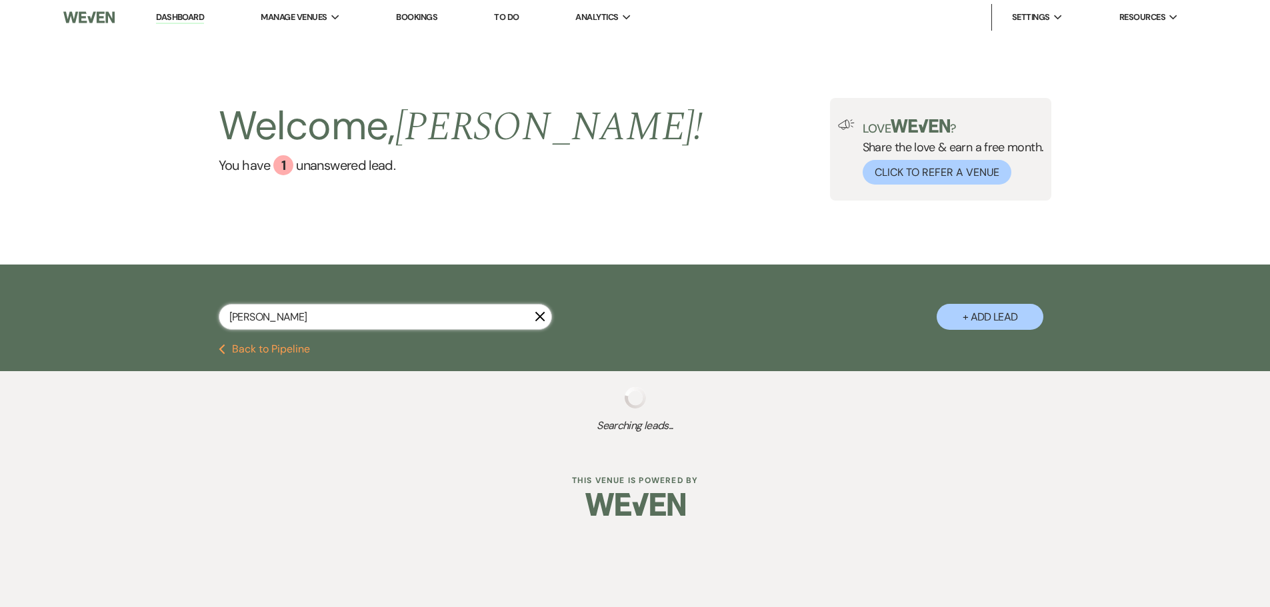
select select "8"
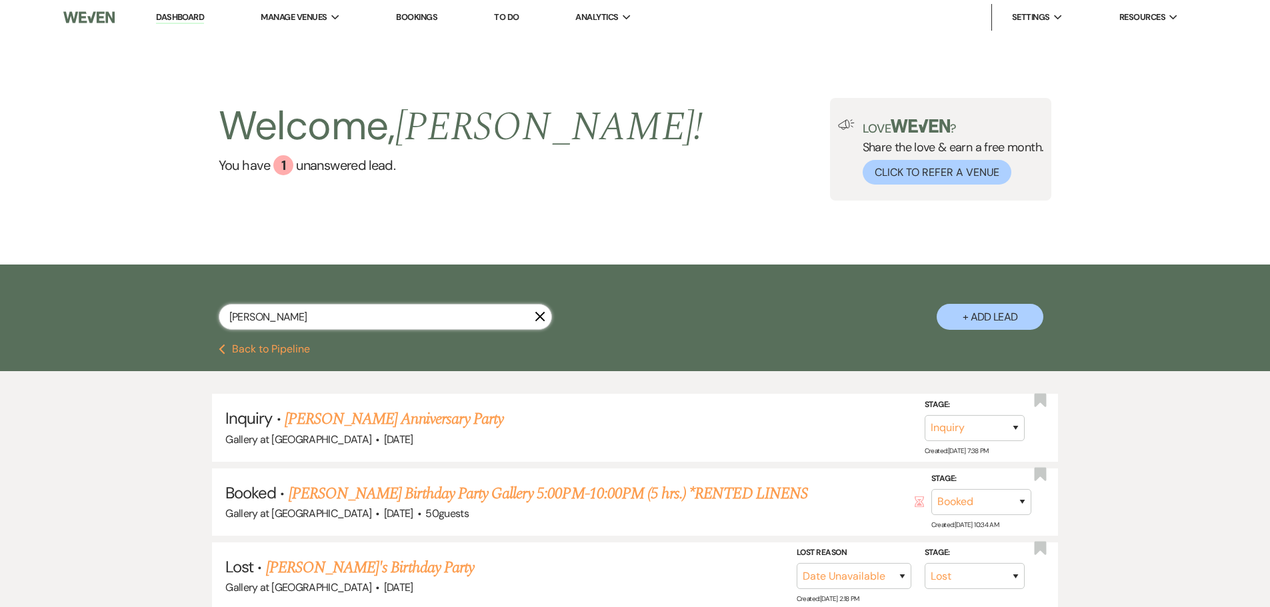
type input "[PERSON_NAME]"
click at [404, 491] on link "[PERSON_NAME] Birthday Party Gallery 5:00PM-10:00PM (5 hrs.) *RENTED LINENS" at bounding box center [548, 494] width 519 height 24
select select "5"
select select "4"
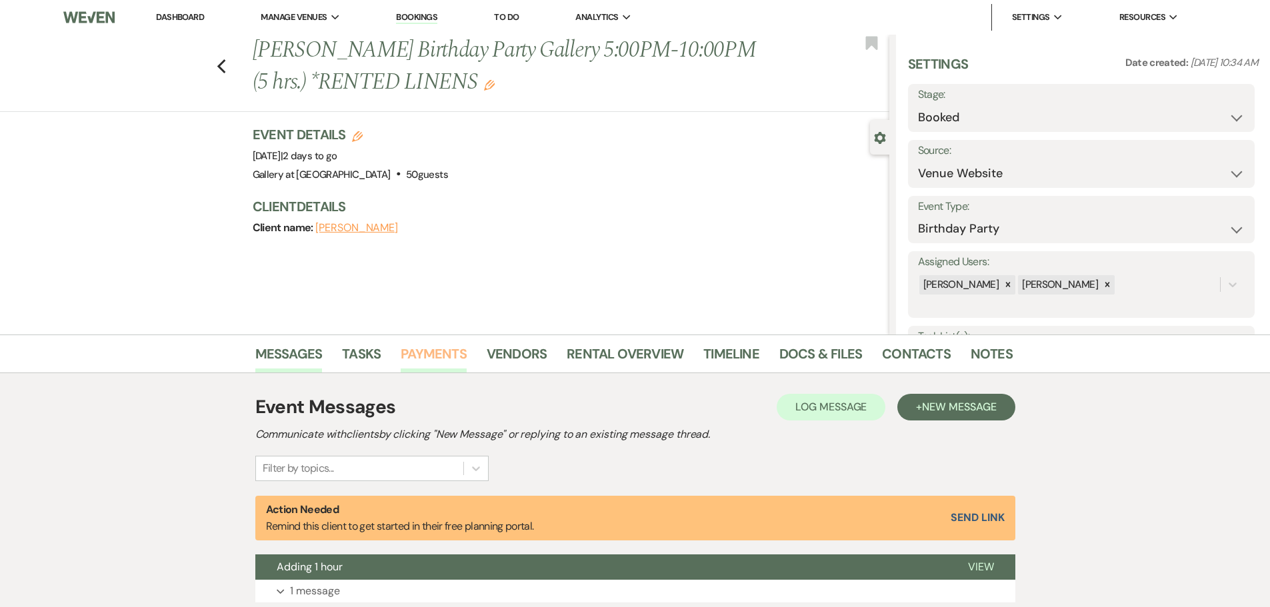
click at [430, 349] on link "Payments" at bounding box center [434, 357] width 66 height 29
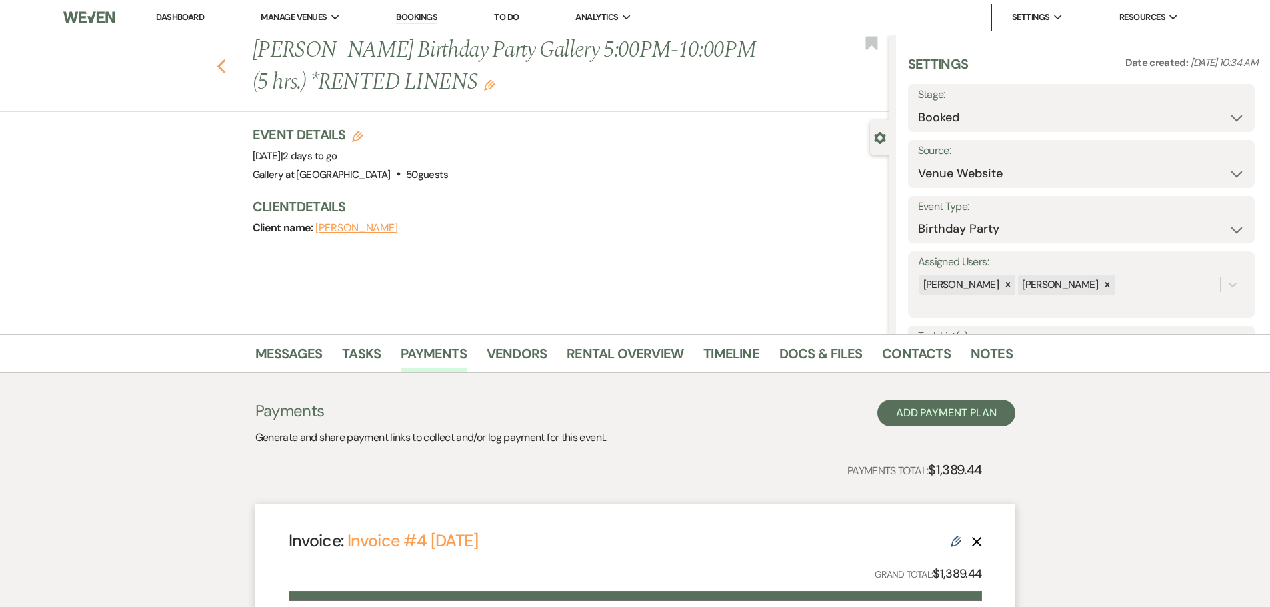
click at [225, 68] on use "button" at bounding box center [221, 66] width 9 height 15
select select "8"
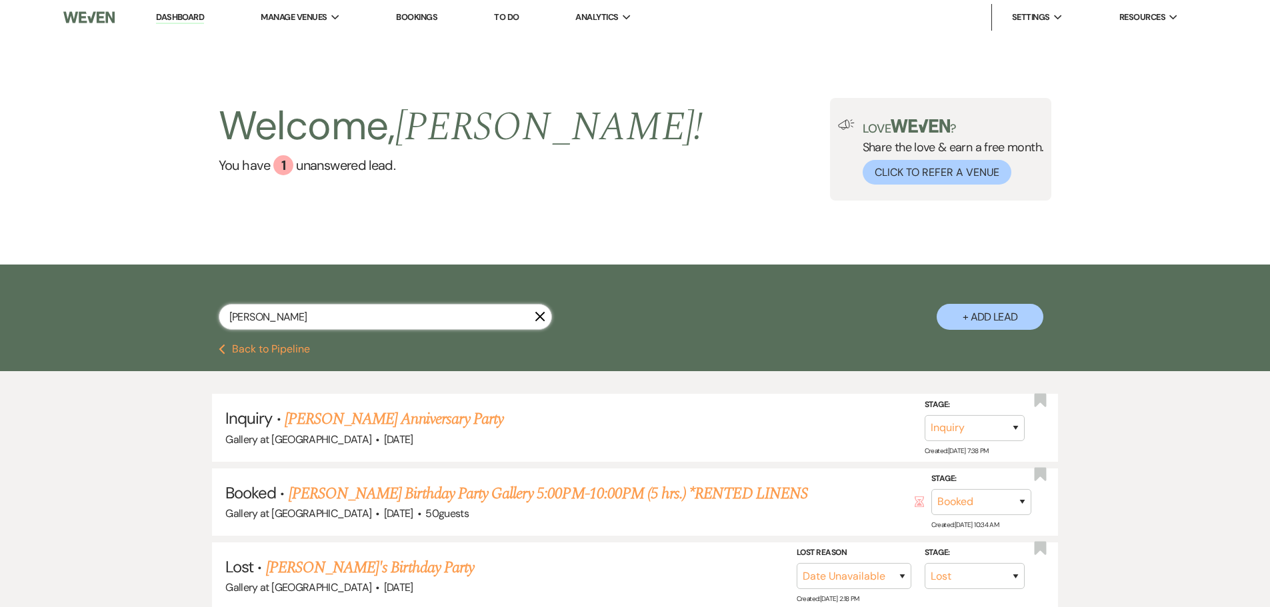
drag, startPoint x: 311, startPoint y: 317, endPoint x: -51, endPoint y: 319, distance: 362.7
click at [0, 319] on html "Dashboard Manage Venues Expand Gallery at [GEOGRAPHIC_DATA] Bookings To Do Anal…" at bounding box center [635, 433] width 1270 height 867
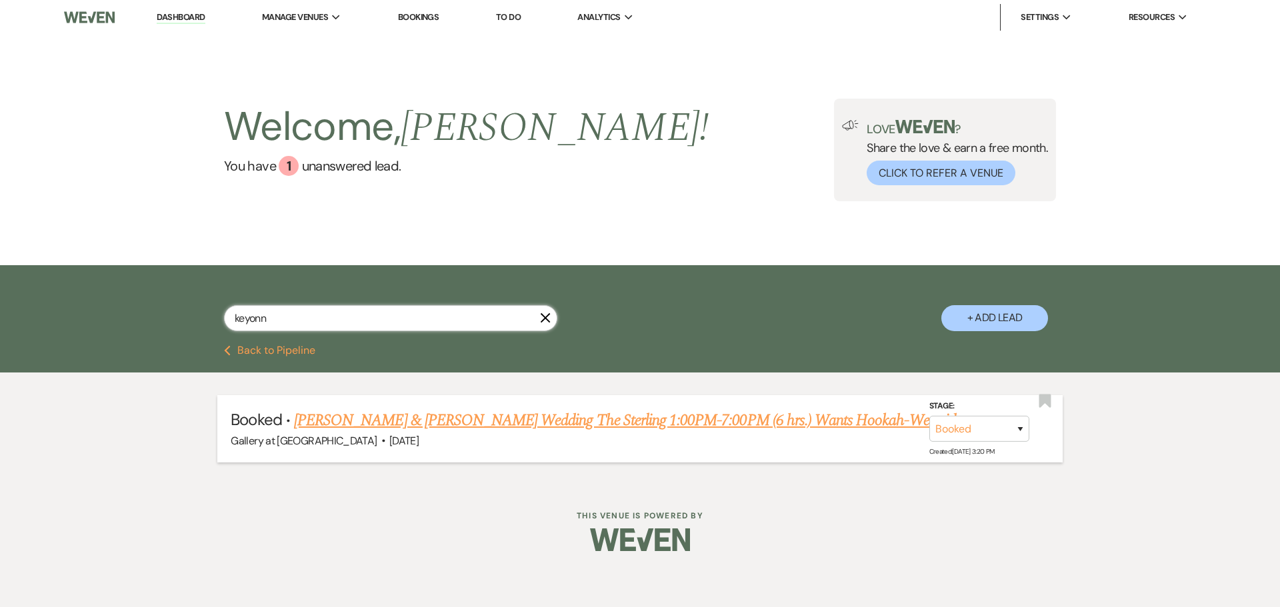
type input "keyonn"
click at [643, 418] on link "[PERSON_NAME] & [PERSON_NAME] Wedding The Sterling 1:00PM-7:00PM (6 hrs.) Wants…" at bounding box center [634, 421] width 680 height 24
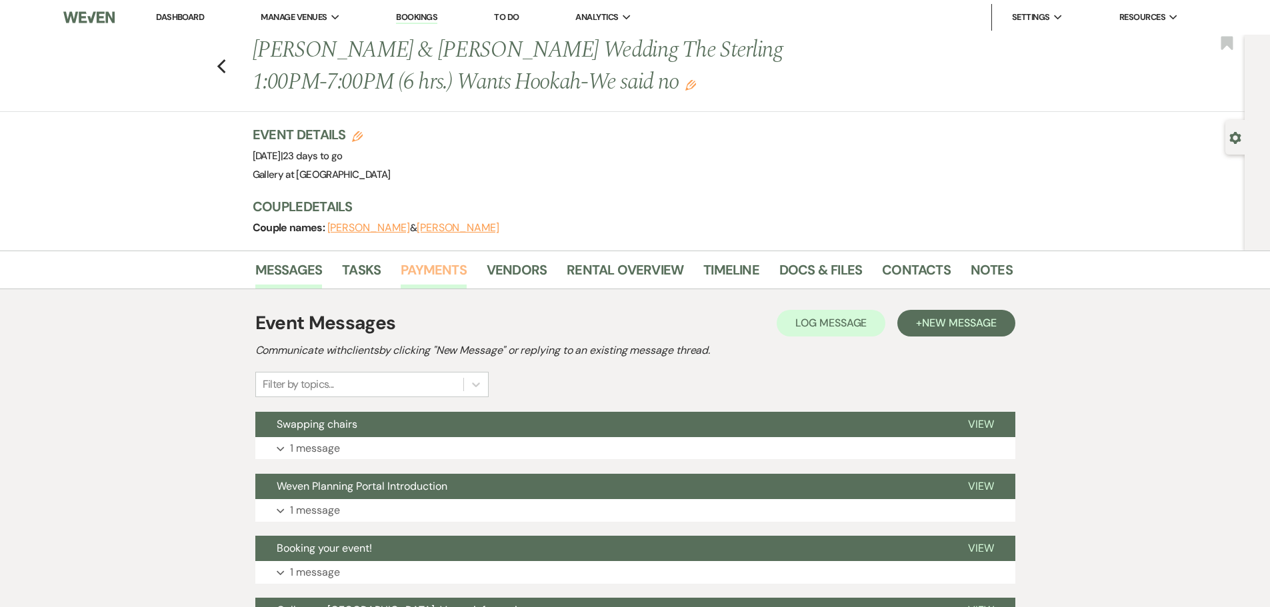
click at [423, 265] on link "Payments" at bounding box center [434, 273] width 66 height 29
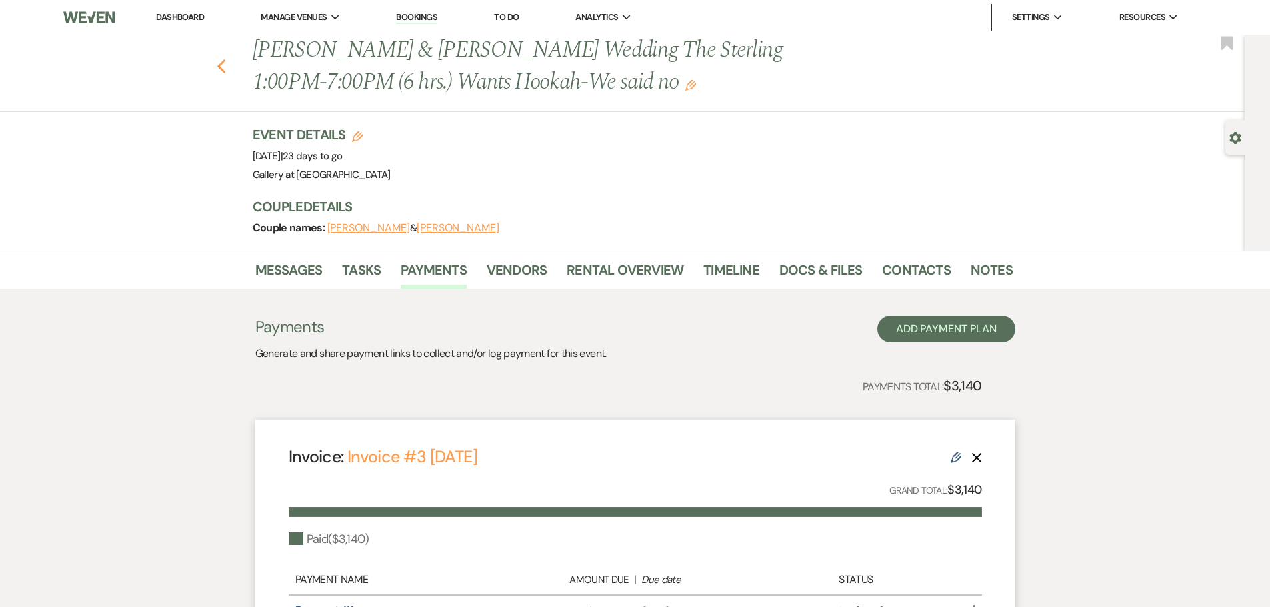
click at [225, 72] on use "button" at bounding box center [221, 66] width 9 height 15
